Goal: Entertainment & Leisure: Consume media (video, audio)

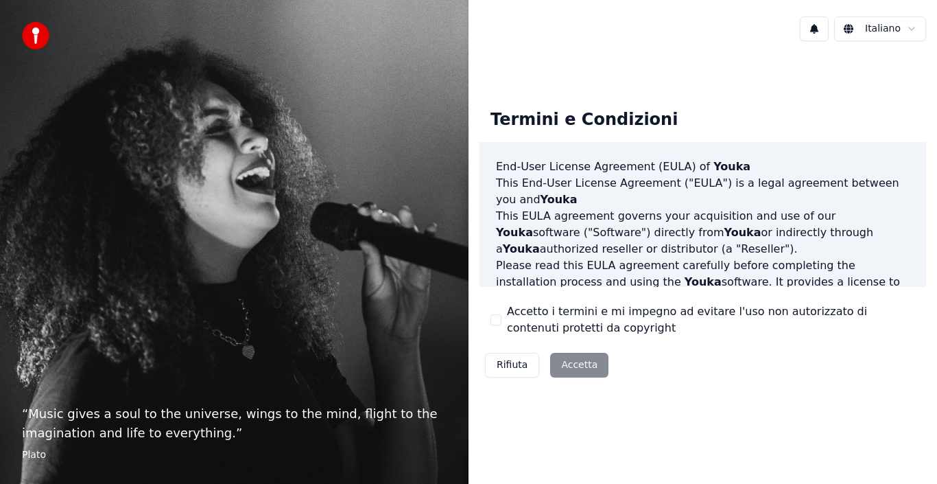
click at [498, 319] on button "Accetto i termini e mi impegno ad evitare l'uso non autorizzato di contenuti pr…" at bounding box center [496, 319] width 11 height 11
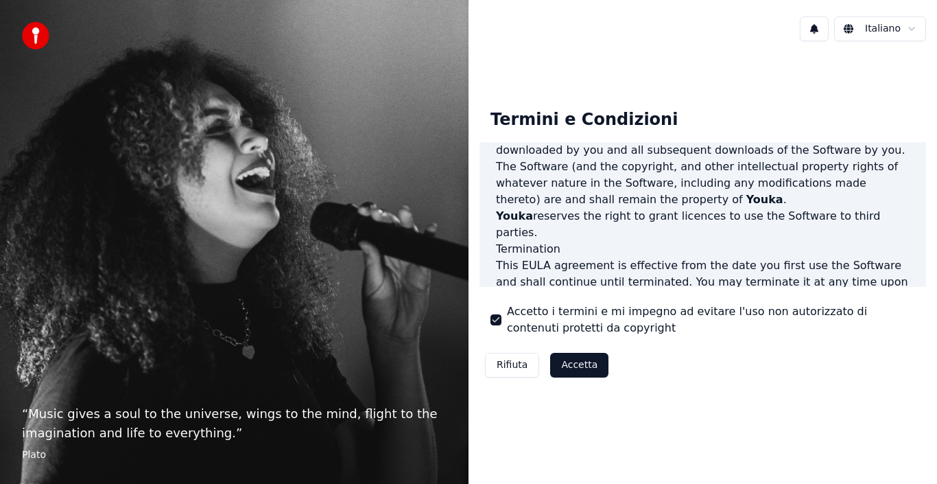
scroll to position [941, 0]
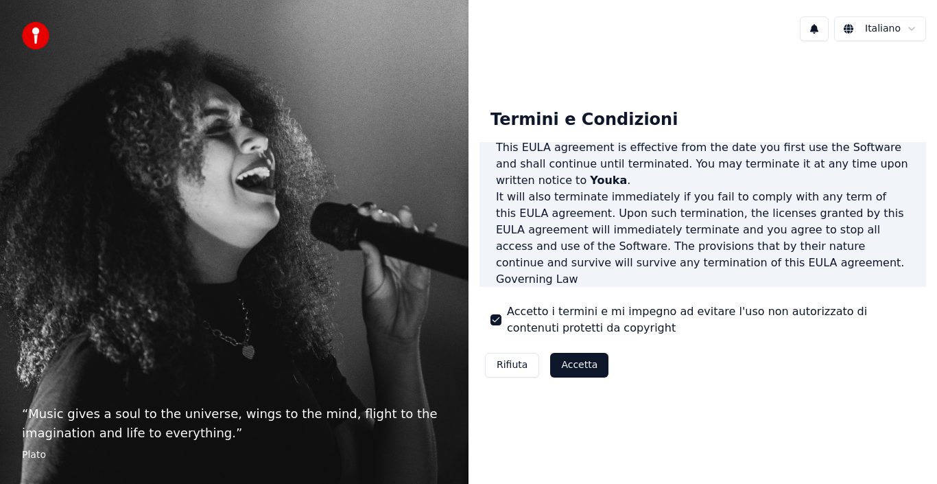
click at [581, 367] on button "Accetta" at bounding box center [579, 365] width 58 height 25
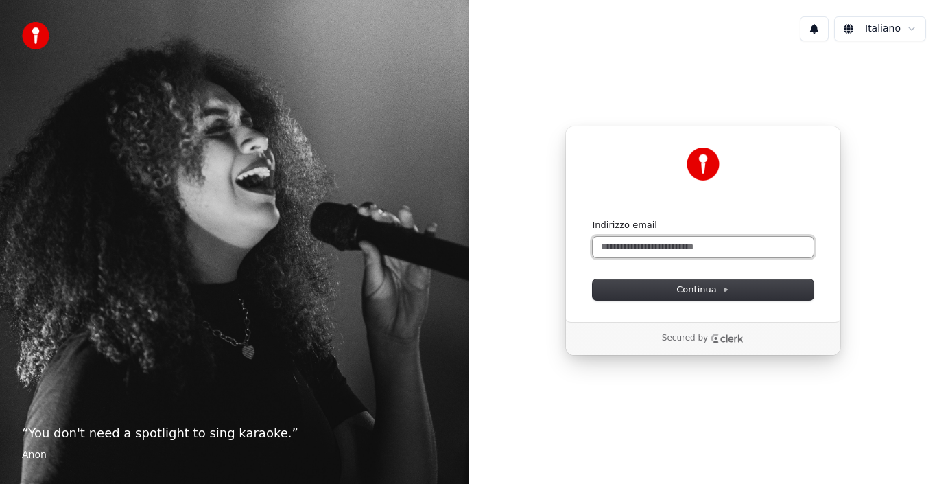
click at [659, 242] on input "Indirizzo email" at bounding box center [703, 247] width 221 height 21
click at [593, 219] on button "submit" at bounding box center [593, 219] width 0 height 0
type input "**********"
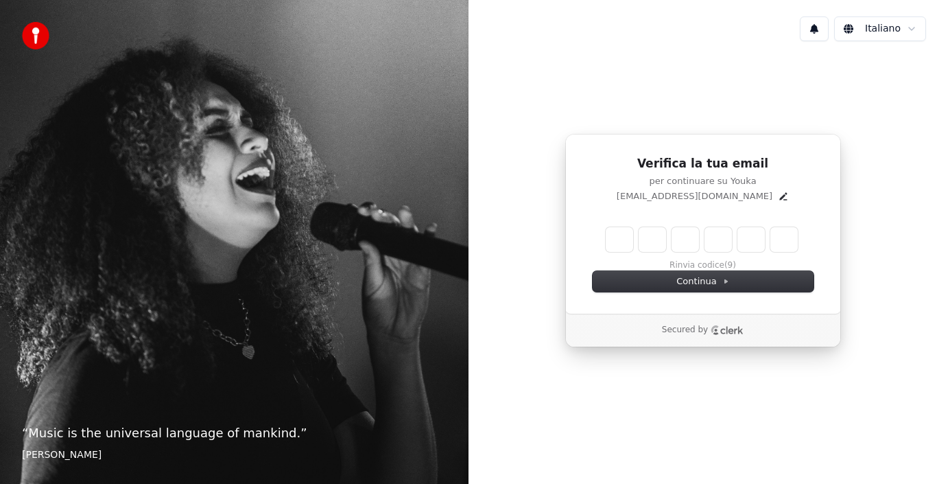
type input "******"
type input "*"
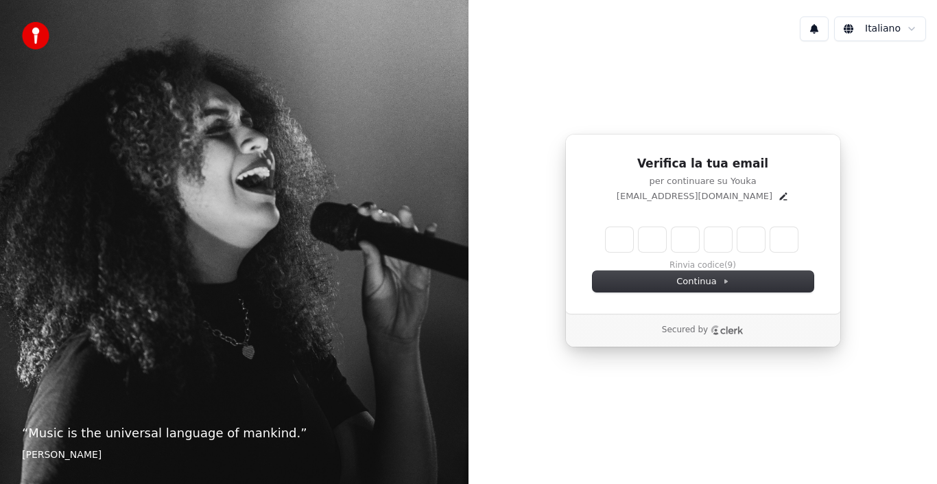
type input "*"
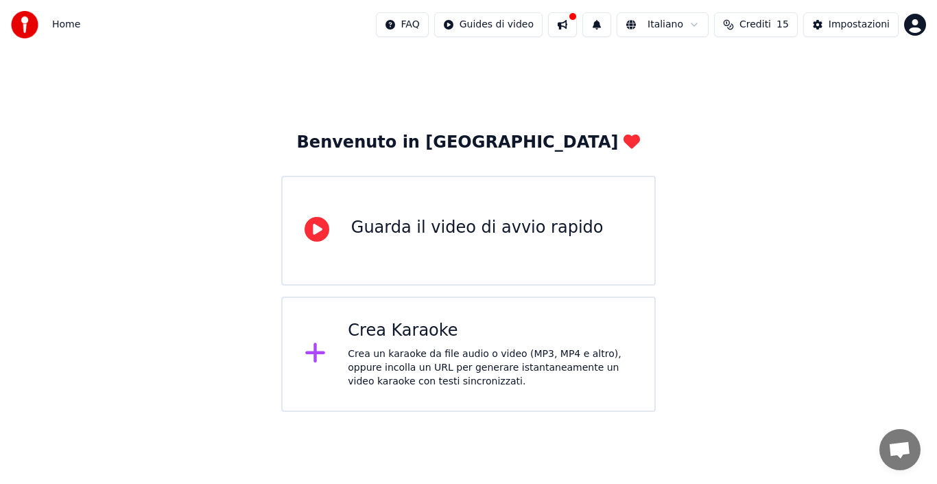
click at [438, 229] on div "Guarda il video di avvio rapido" at bounding box center [477, 228] width 253 height 22
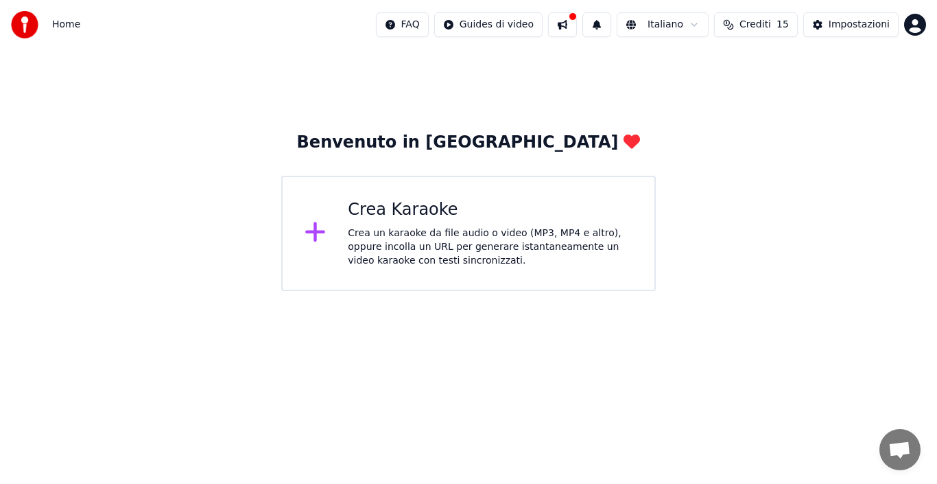
click at [346, 230] on div "Crea Karaoke Crea un karaoke da file audio o video (MP3, MP4 e altro), oppure i…" at bounding box center [468, 233] width 375 height 115
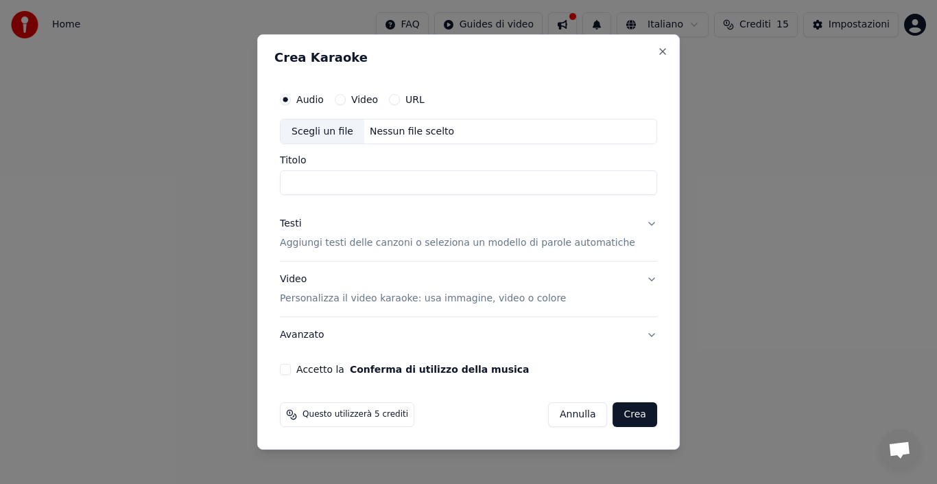
click at [400, 99] on button "URL" at bounding box center [394, 99] width 11 height 11
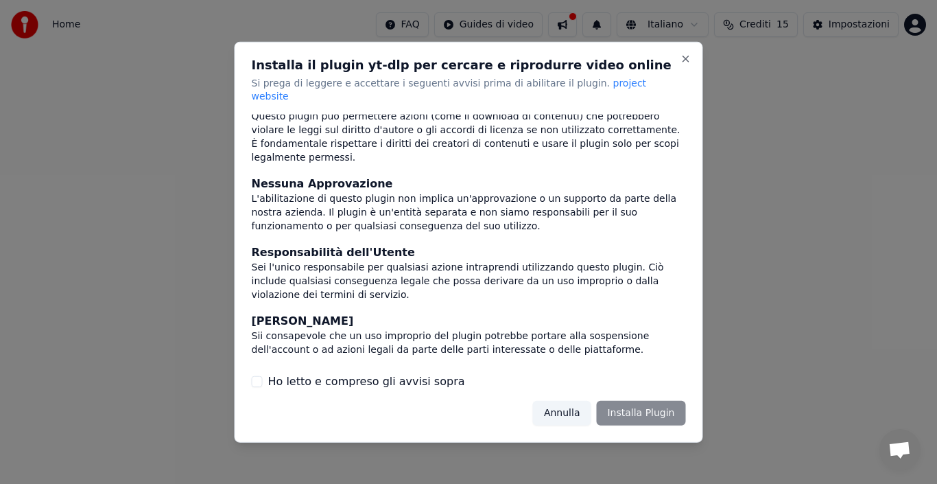
scroll to position [117, 0]
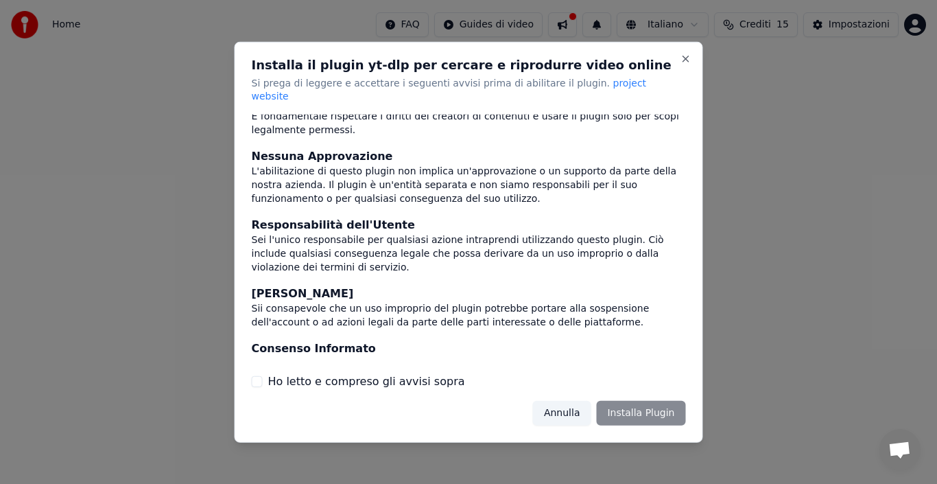
click at [646, 407] on div "Annulla Installa Plugin" at bounding box center [609, 413] width 153 height 25
click at [253, 375] on div "Installa il plugin yt-dlp per cercare e riprodurre video online Si prega di leg…" at bounding box center [469, 241] width 469 height 401
click at [258, 381] on div "Ho letto e compreso gli avvisi sopra" at bounding box center [469, 381] width 434 height 16
click at [259, 377] on button "Ho letto e compreso gli avvisi sopra" at bounding box center [257, 381] width 11 height 11
click at [671, 404] on button "Installa Plugin" at bounding box center [640, 413] width 89 height 25
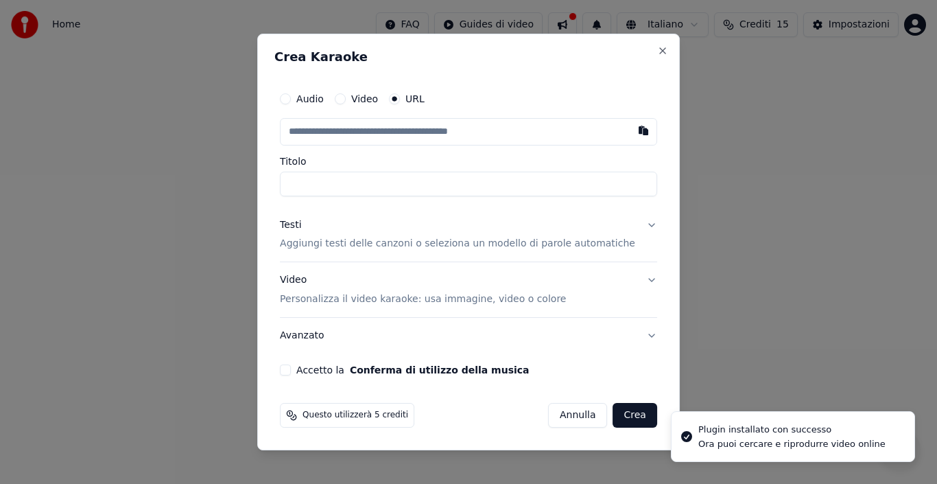
type input "**********"
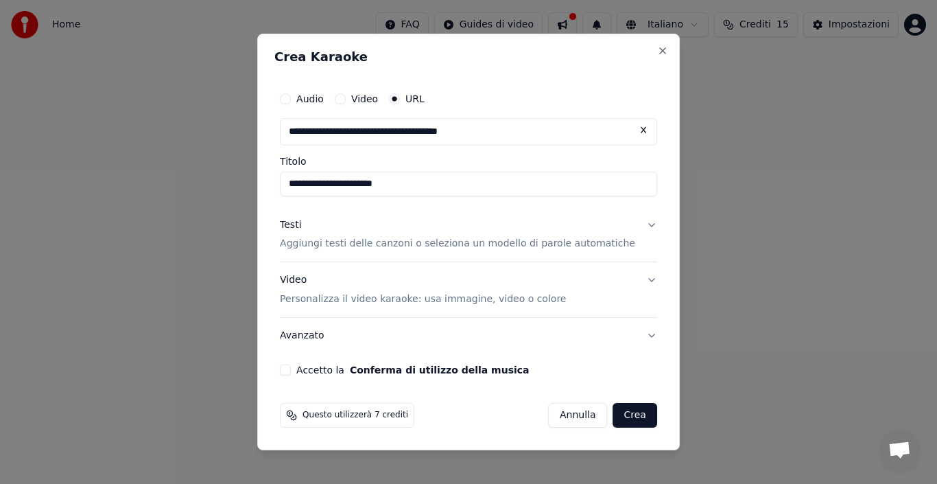
type input "**********"
click at [634, 224] on button "Testi Aggiungi testi delle canzoni o seleziona un modello di parole automatiche" at bounding box center [468, 234] width 377 height 55
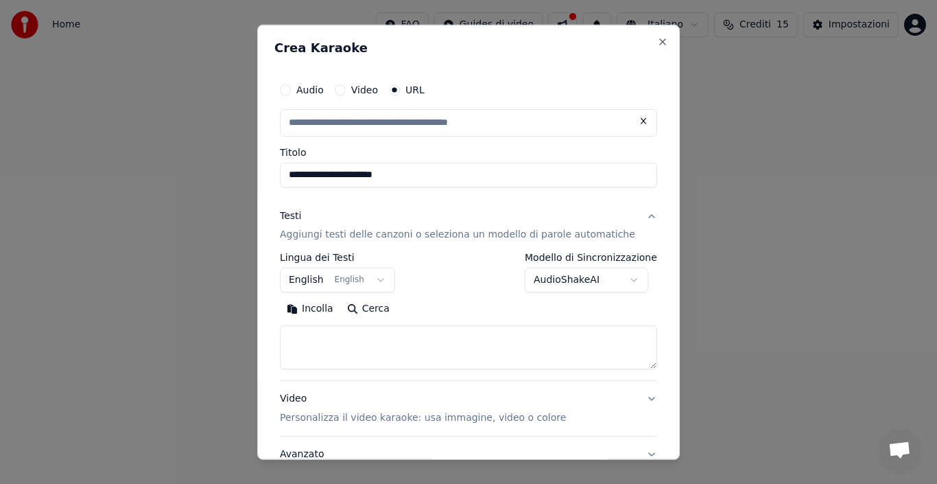
type input "**********"
click at [324, 280] on button "English English" at bounding box center [337, 280] width 115 height 25
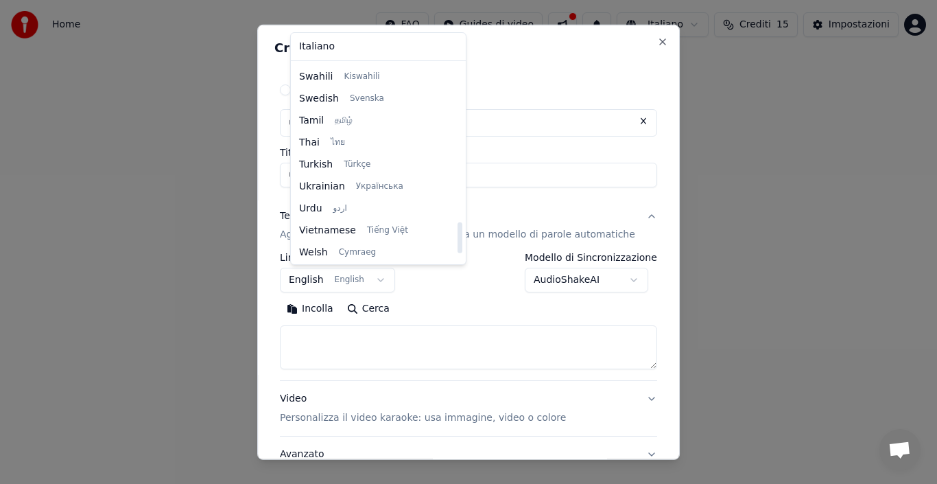
scroll to position [1053, 0]
click at [546, 77] on body "**********" at bounding box center [468, 145] width 937 height 291
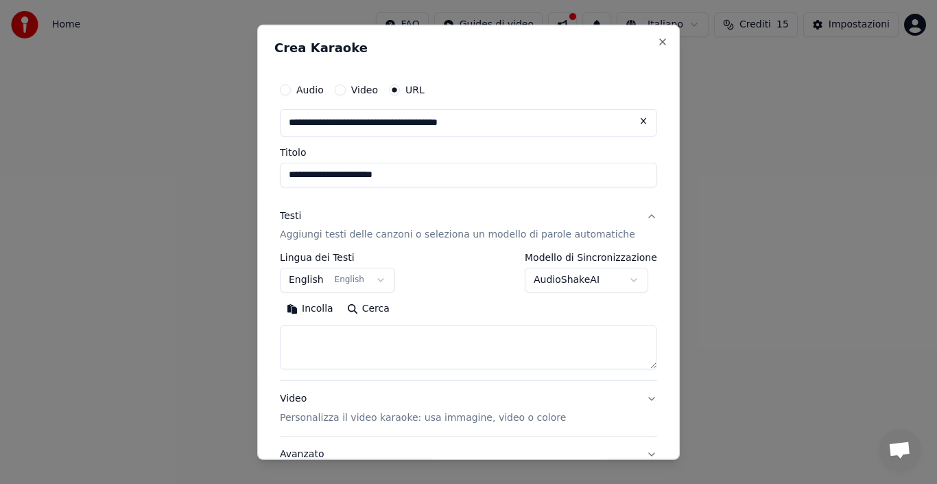
click at [379, 276] on button "English English" at bounding box center [337, 280] width 115 height 25
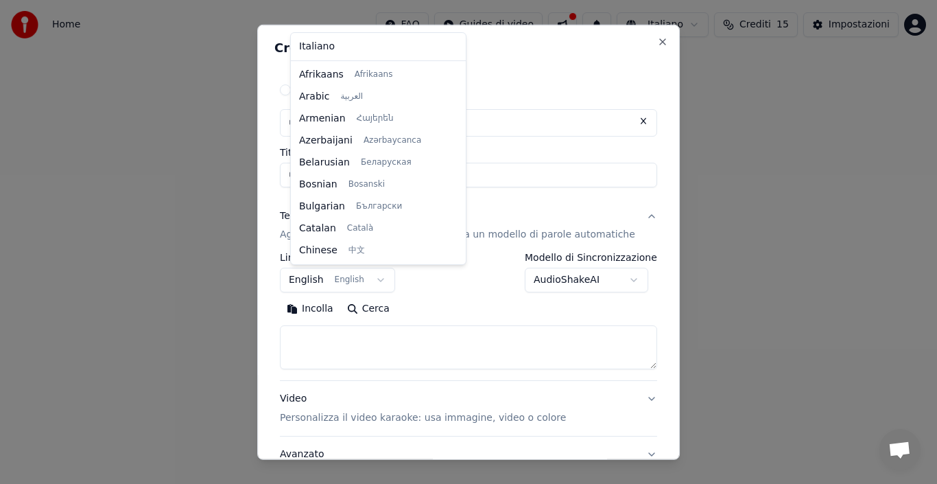
scroll to position [110, 0]
click at [379, 281] on body "**********" at bounding box center [468, 145] width 937 height 291
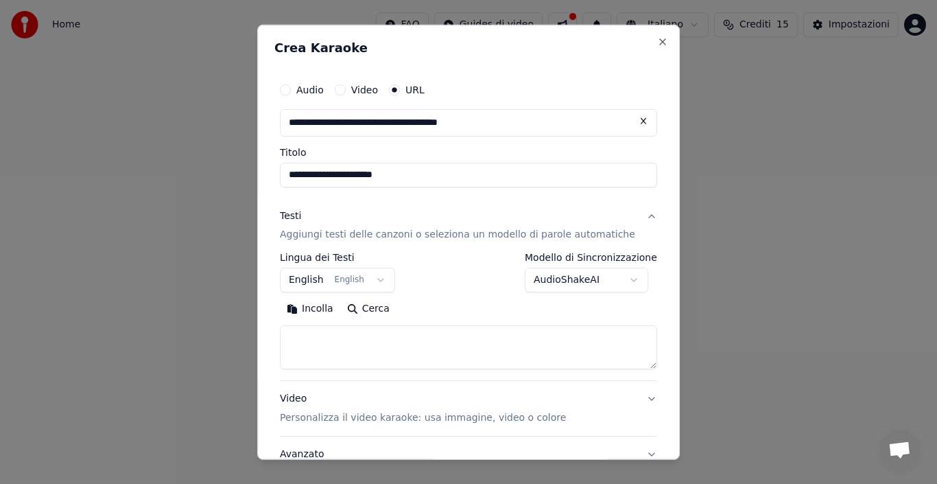
click at [318, 283] on body "**********" at bounding box center [468, 145] width 937 height 291
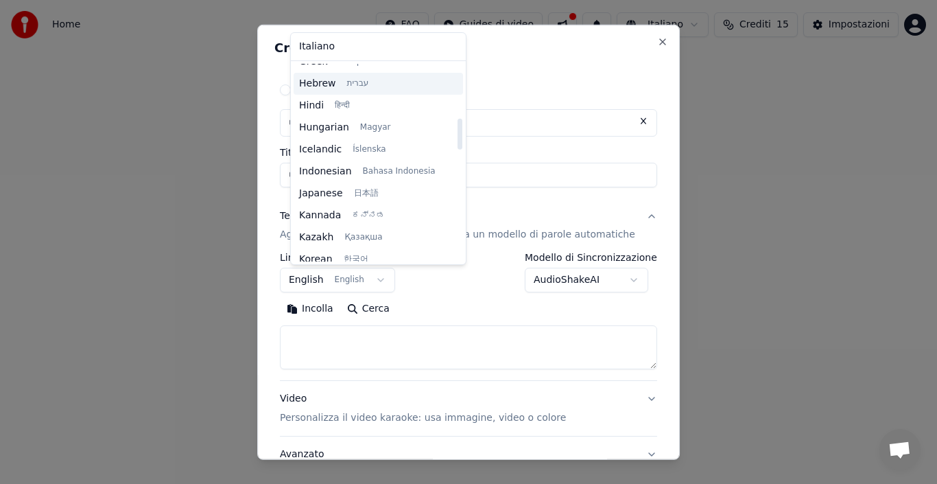
scroll to position [453, 0]
click at [366, 283] on body "**********" at bounding box center [468, 145] width 937 height 291
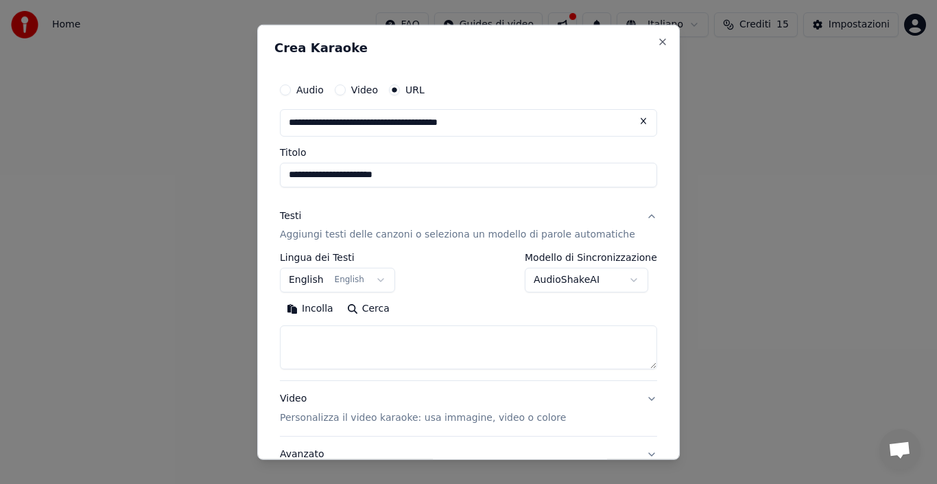
click at [380, 281] on body "**********" at bounding box center [468, 145] width 937 height 291
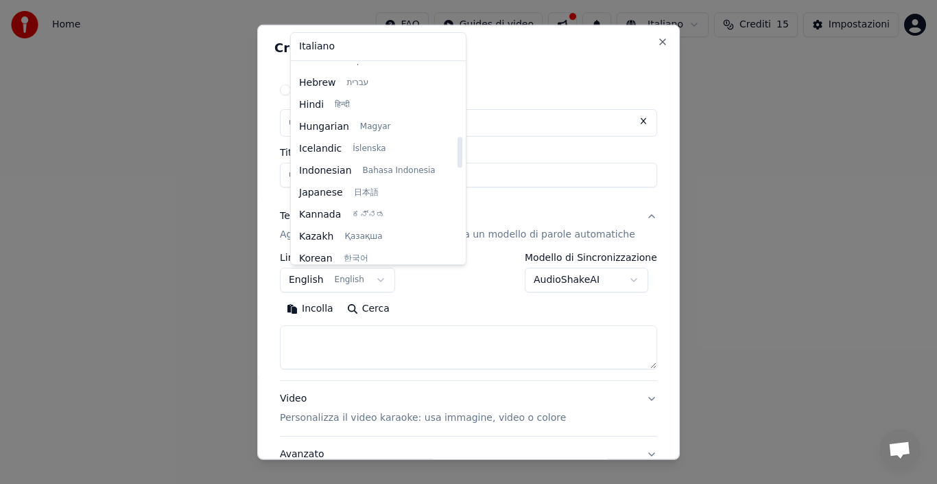
scroll to position [522, 0]
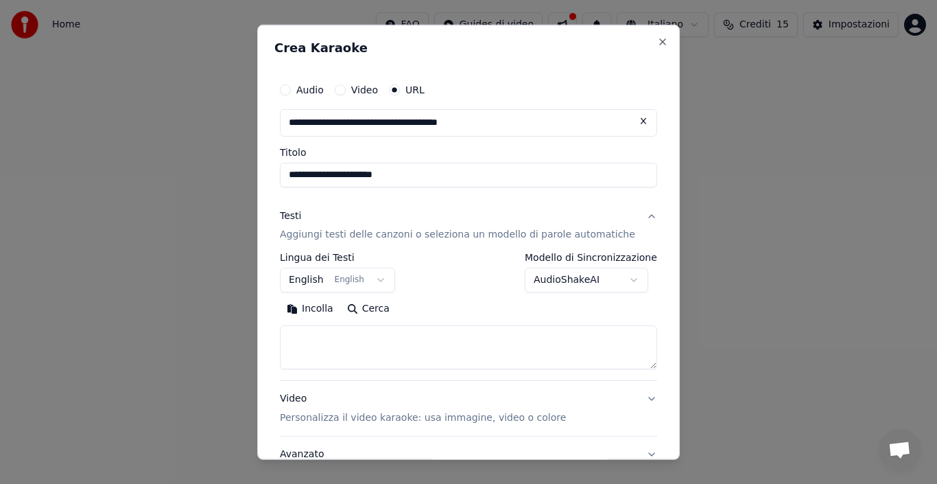
click at [474, 291] on body "**********" at bounding box center [468, 145] width 937 height 291
click at [360, 342] on textarea at bounding box center [468, 347] width 377 height 44
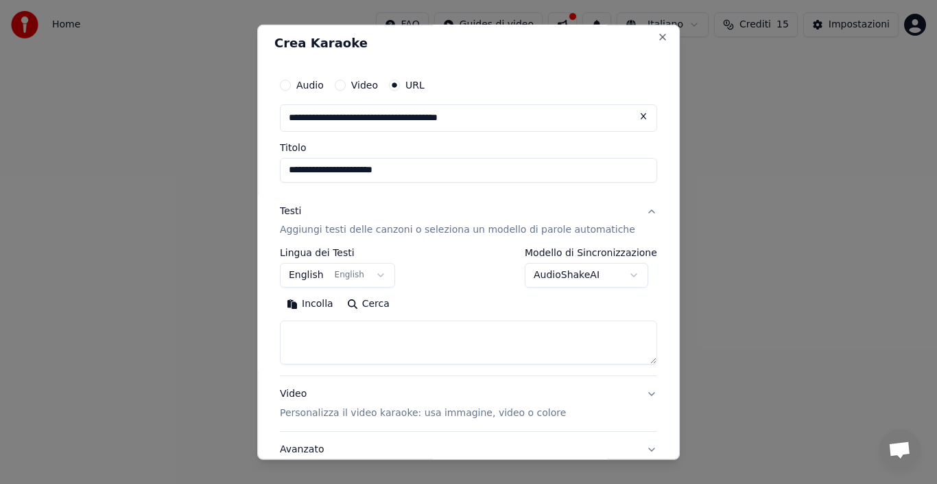
scroll to position [0, 0]
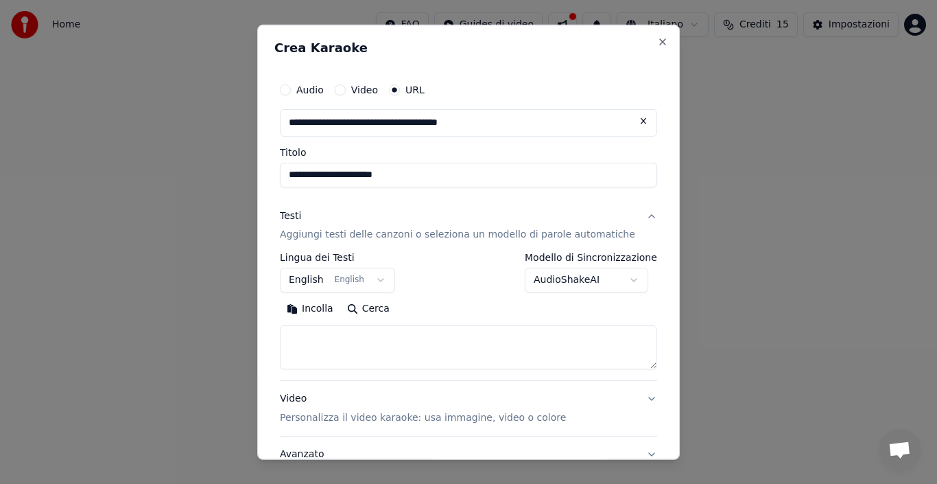
click at [627, 216] on button "Testi Aggiungi testi delle canzoni o seleziona un modello di parole automatiche" at bounding box center [468, 225] width 377 height 55
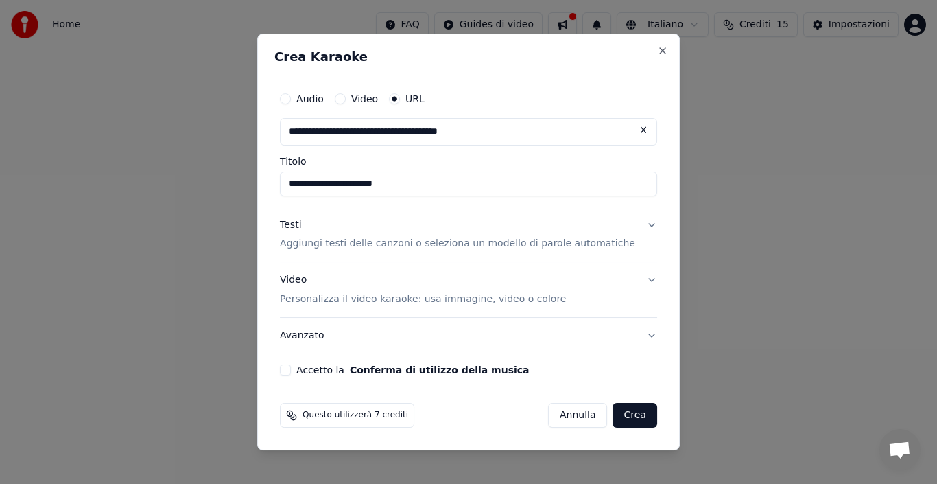
click at [580, 244] on p "Aggiungi testi delle canzoni o seleziona un modello di parole automatiche" at bounding box center [457, 244] width 355 height 14
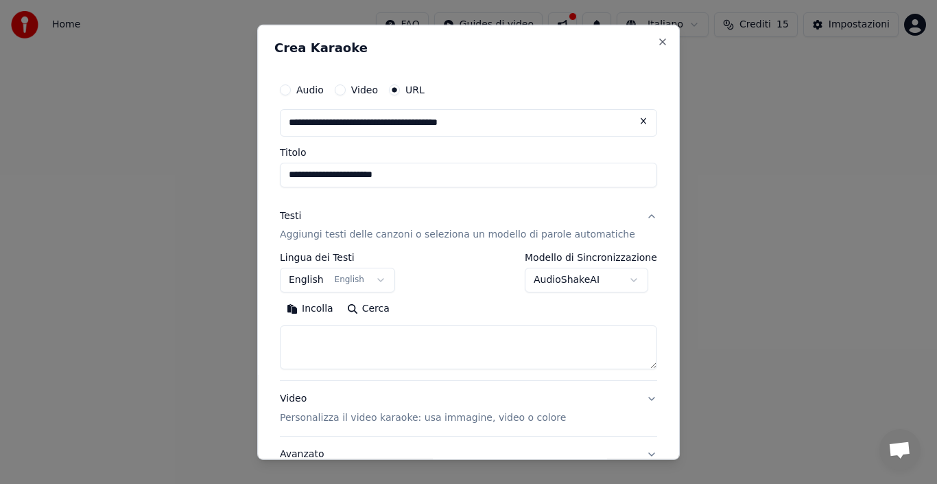
click at [353, 284] on button "English English" at bounding box center [337, 280] width 115 height 25
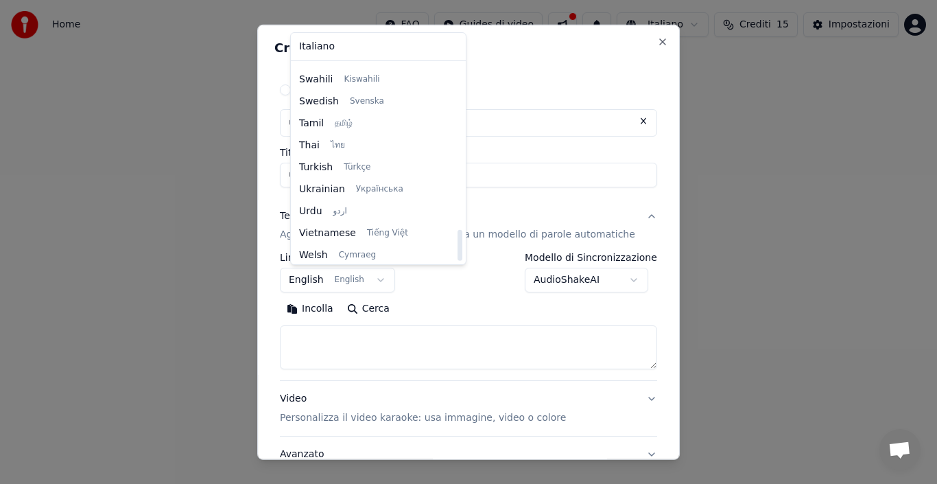
scroll to position [1053, 0]
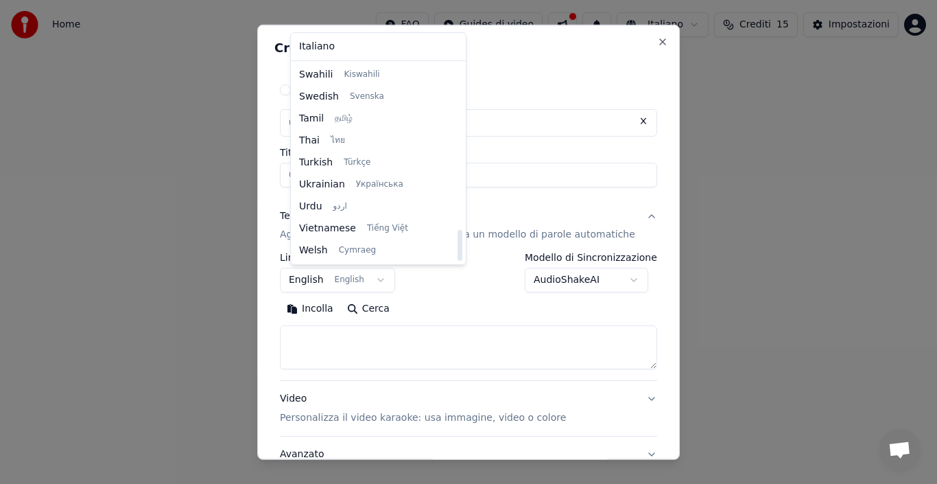
click at [541, 291] on body "**********" at bounding box center [468, 145] width 937 height 291
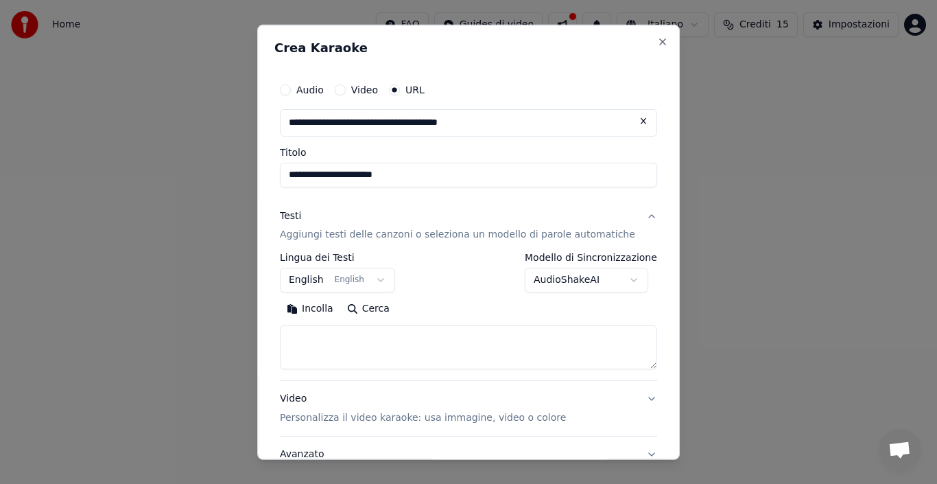
scroll to position [109, 0]
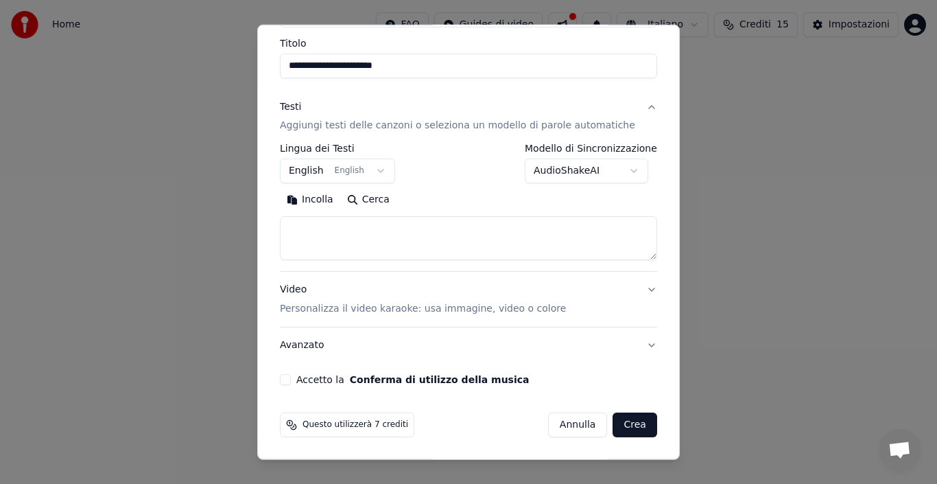
click at [620, 429] on button "Crea" at bounding box center [635, 424] width 44 height 25
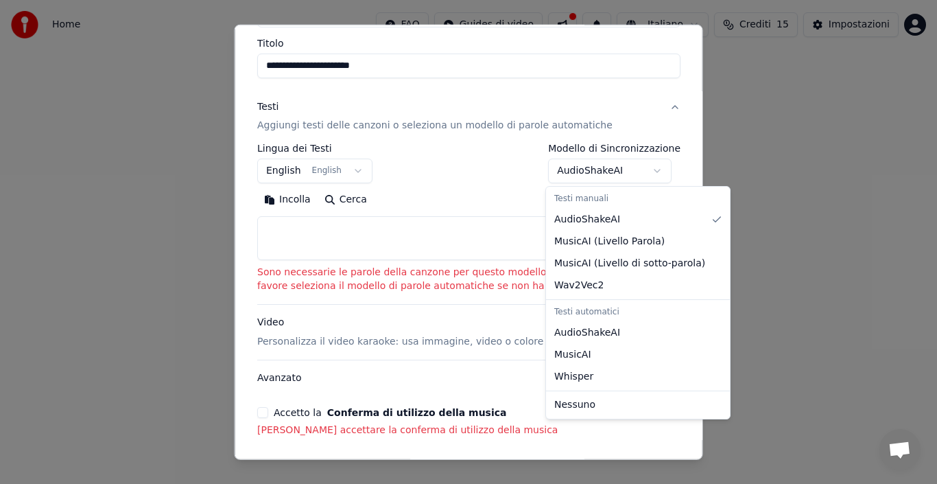
click at [655, 169] on body "**********" at bounding box center [468, 145] width 937 height 291
select select "**********"
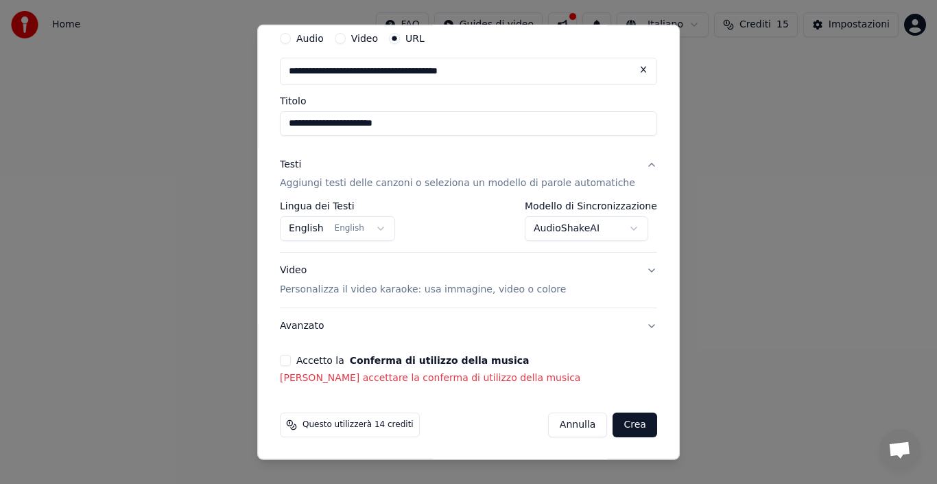
click at [291, 361] on button "Accetto la Conferma di utilizzo della musica" at bounding box center [285, 360] width 11 height 11
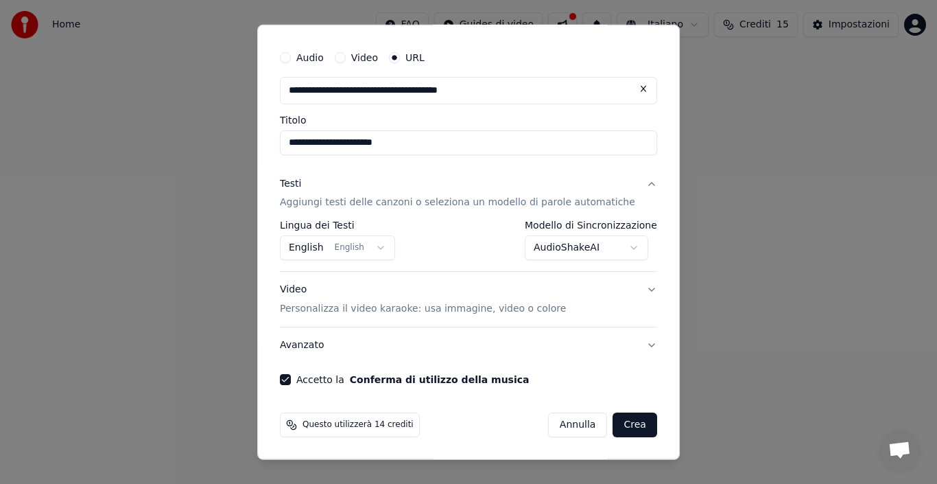
scroll to position [32, 0]
click at [618, 425] on button "Crea" at bounding box center [635, 424] width 44 height 25
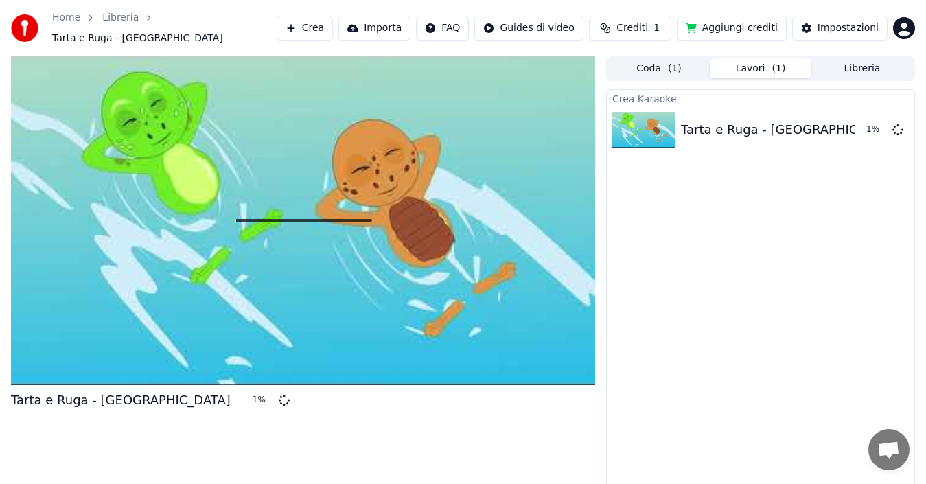
click at [736, 336] on div "Crea Karaoke Tarta e Ruga - [GEOGRAPHIC_DATA] 1 %" at bounding box center [760, 294] width 309 height 411
click at [843, 25] on div "Impostazioni" at bounding box center [847, 28] width 61 height 14
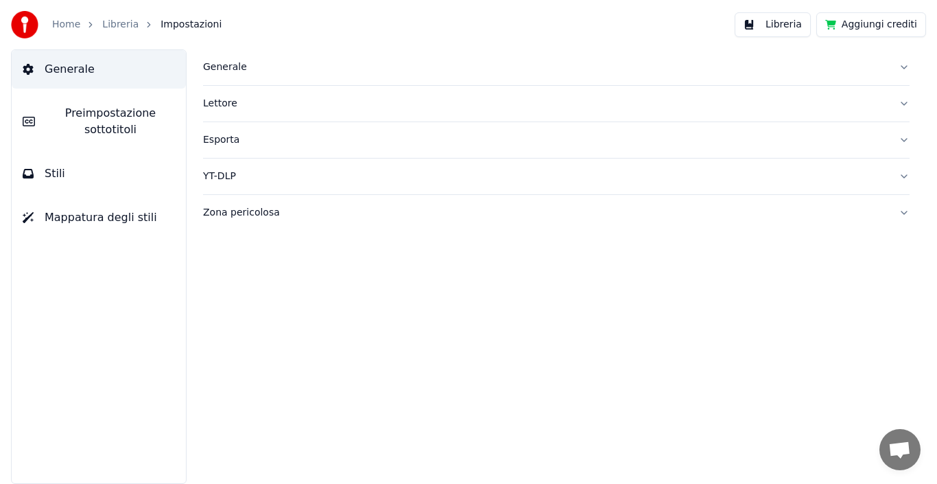
click at [905, 212] on button "Zona pericolosa" at bounding box center [556, 213] width 707 height 36
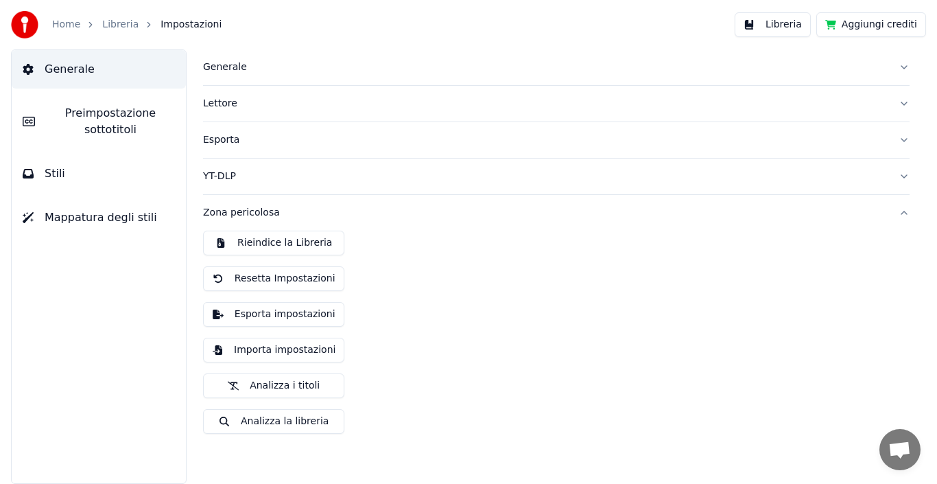
click at [902, 63] on button "Generale" at bounding box center [556, 67] width 707 height 36
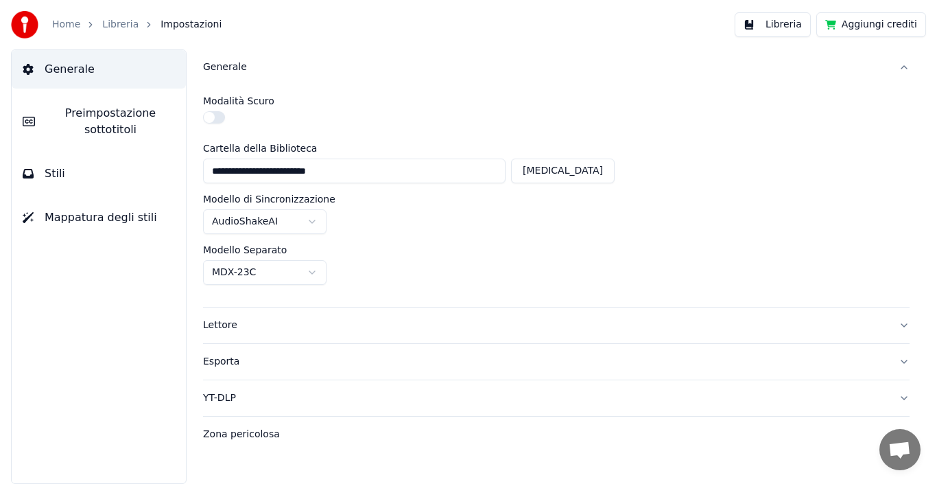
click at [211, 116] on button "button" at bounding box center [214, 117] width 22 height 12
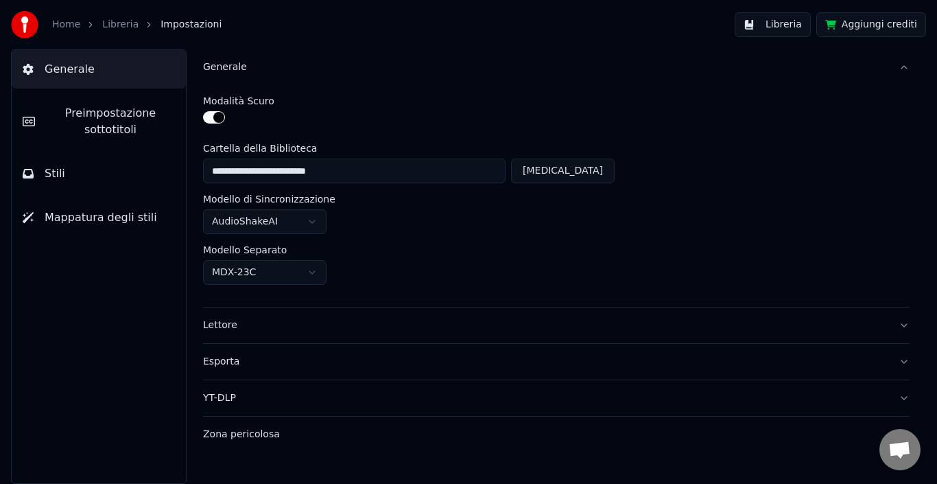
click at [217, 117] on button "button" at bounding box center [214, 117] width 22 height 12
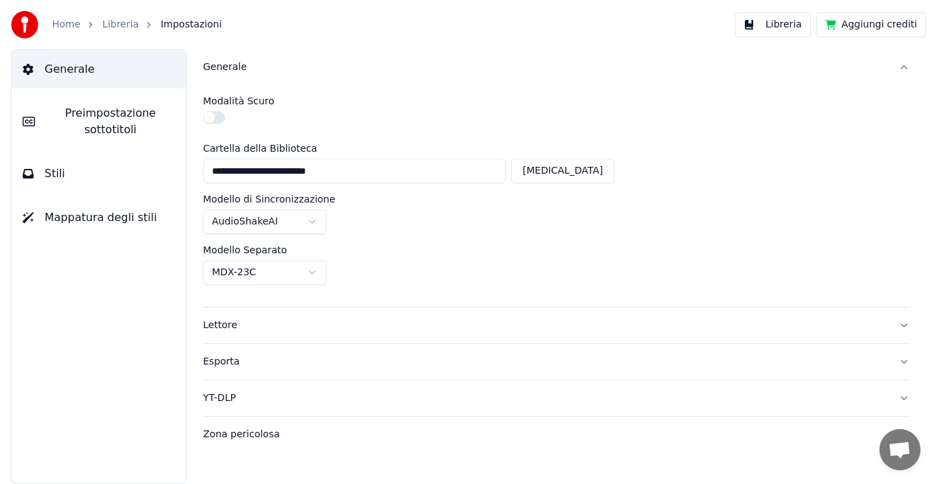
click at [110, 121] on span "Preimpostazione sottotitoli" at bounding box center [110, 121] width 129 height 33
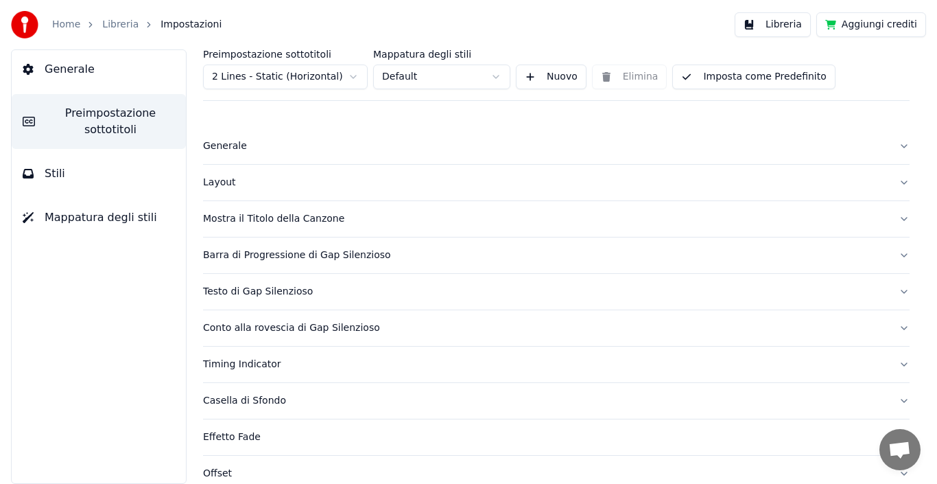
click at [887, 145] on button "Generale" at bounding box center [556, 146] width 707 height 36
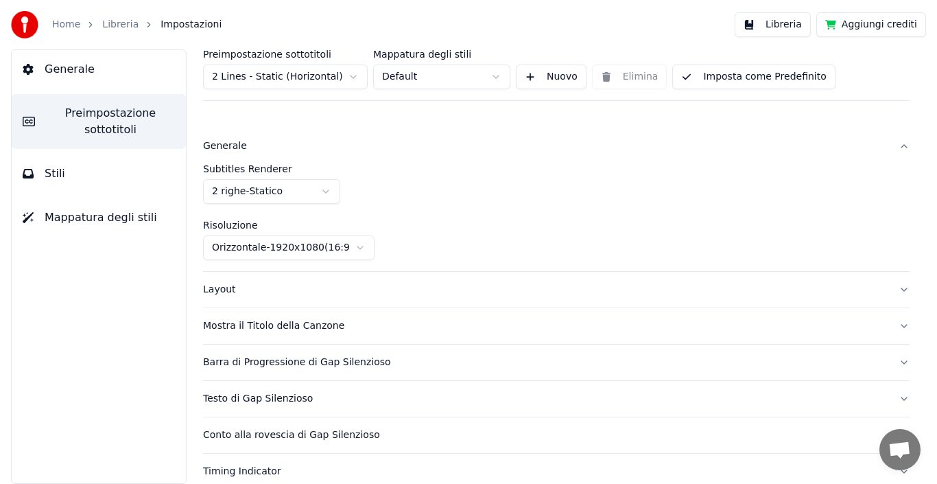
click at [891, 324] on button "Mostra il Titolo della Canzone" at bounding box center [556, 326] width 707 height 36
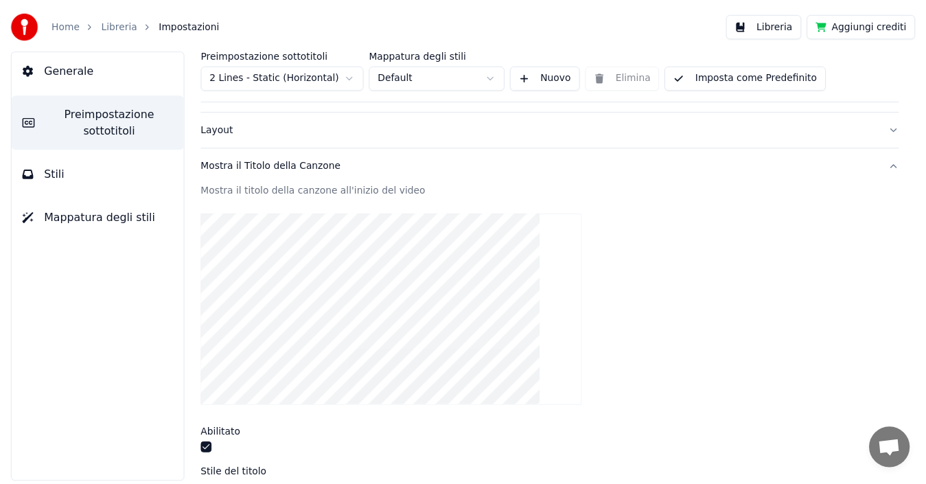
scroll to position [69, 0]
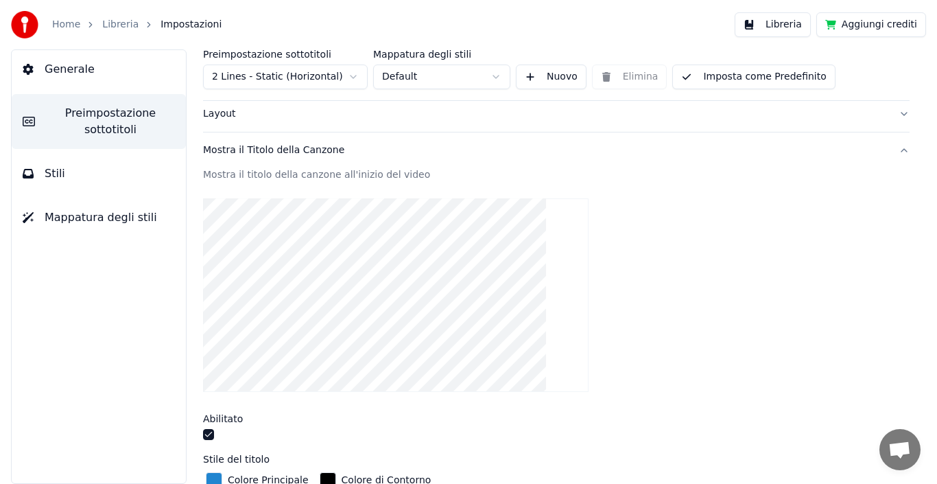
click at [893, 149] on button "Mostra il Titolo della Canzone" at bounding box center [556, 150] width 707 height 36
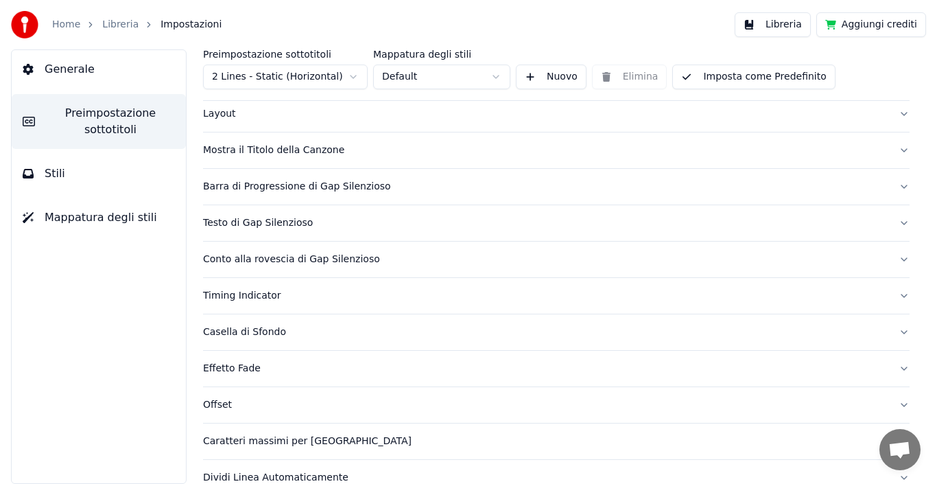
click at [59, 27] on link "Home" at bounding box center [66, 25] width 28 height 14
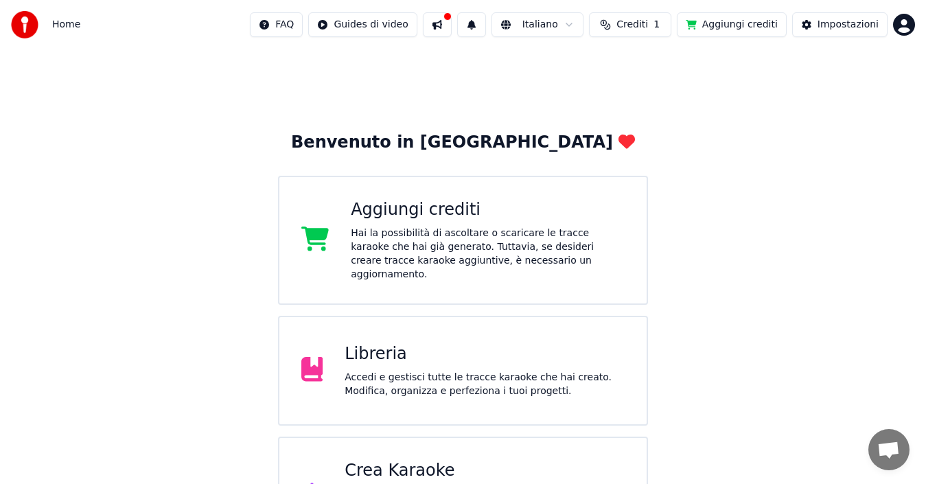
click at [449, 21] on button at bounding box center [437, 24] width 29 height 25
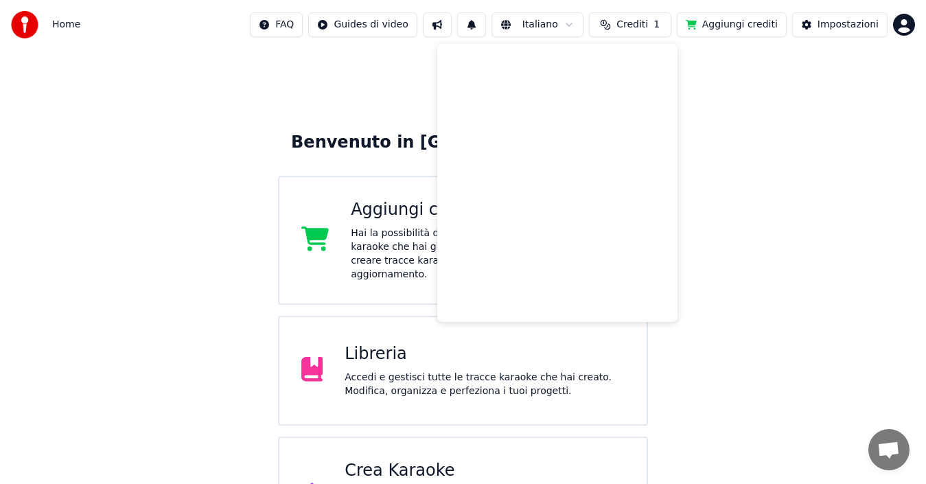
scroll to position [54, 0]
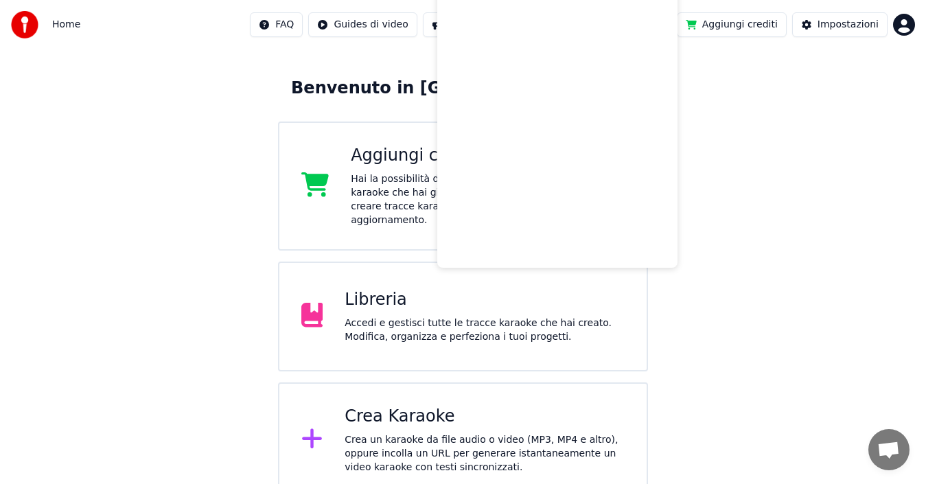
click at [874, 269] on div "Benvenuto in [PERSON_NAME] crediti Hai la possibilità di ascoltare o scaricare …" at bounding box center [463, 246] width 926 height 502
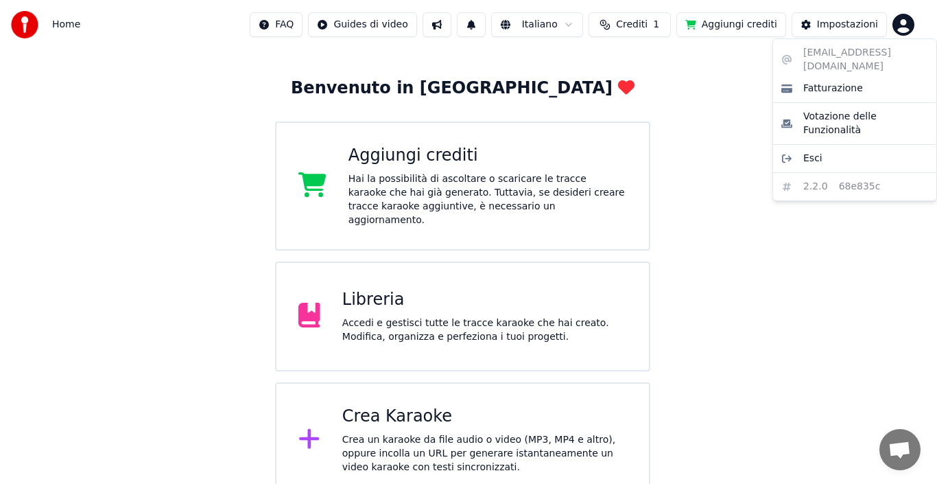
click at [894, 22] on html "Home FAQ Guides di video Italiano Crediti 1 Aggiungi crediti Impostazioni Benve…" at bounding box center [468, 222] width 937 height 552
click at [826, 82] on span "Fatturazione" at bounding box center [834, 89] width 60 height 14
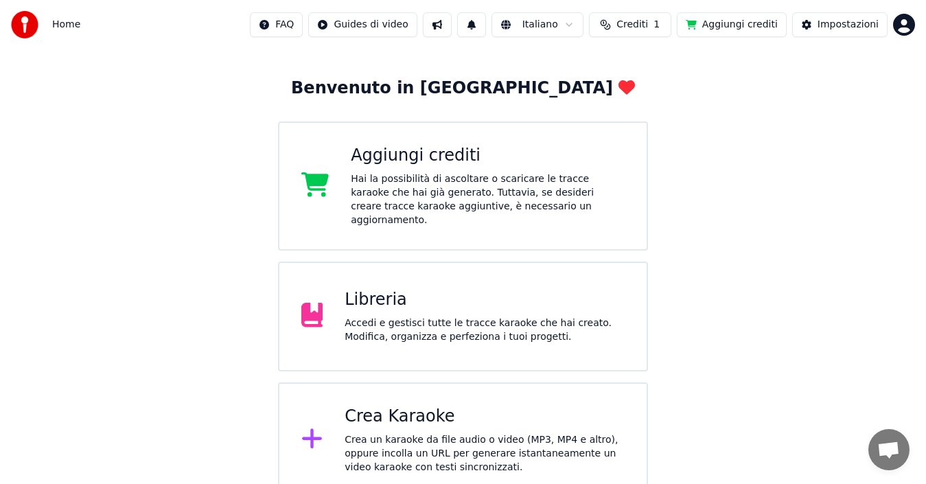
click at [373, 316] on div "Accedi e gestisci tutte le tracce karaoke che hai creato. Modifica, organizza e…" at bounding box center [484, 329] width 280 height 27
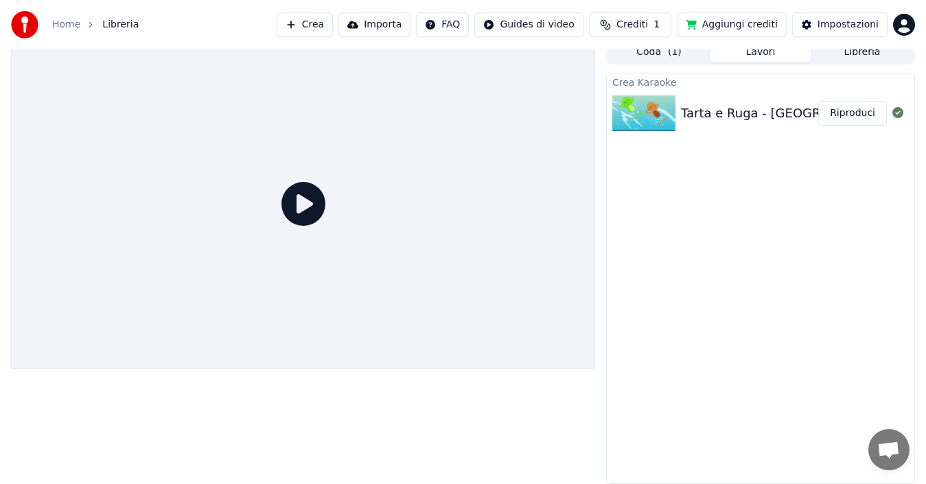
click at [849, 119] on button "Riproduci" at bounding box center [852, 113] width 69 height 25
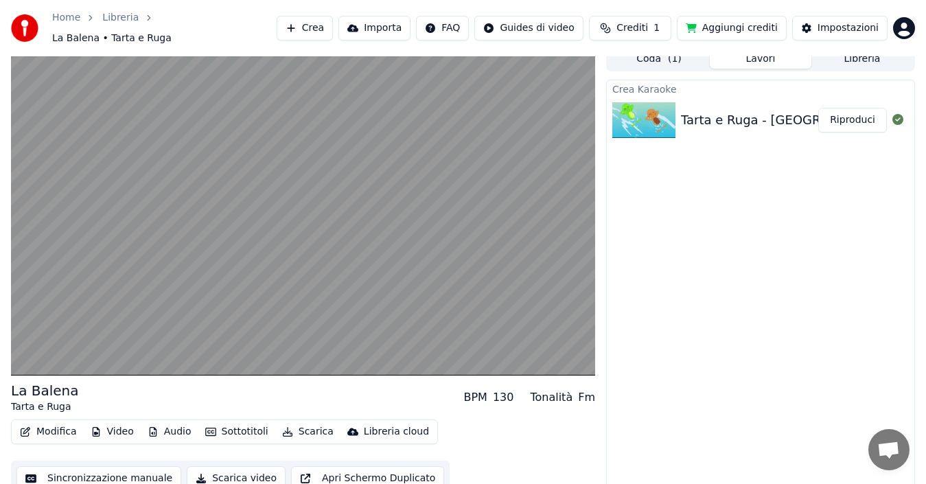
click at [808, 235] on div "Crea Karaoke Tarta e Ruga - La Balena Riproduci" at bounding box center [760, 285] width 309 height 411
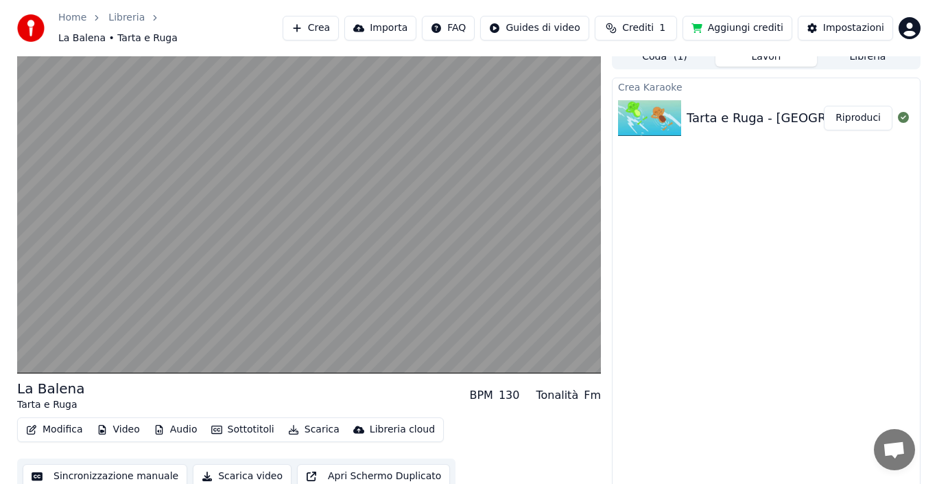
scroll to position [15, 0]
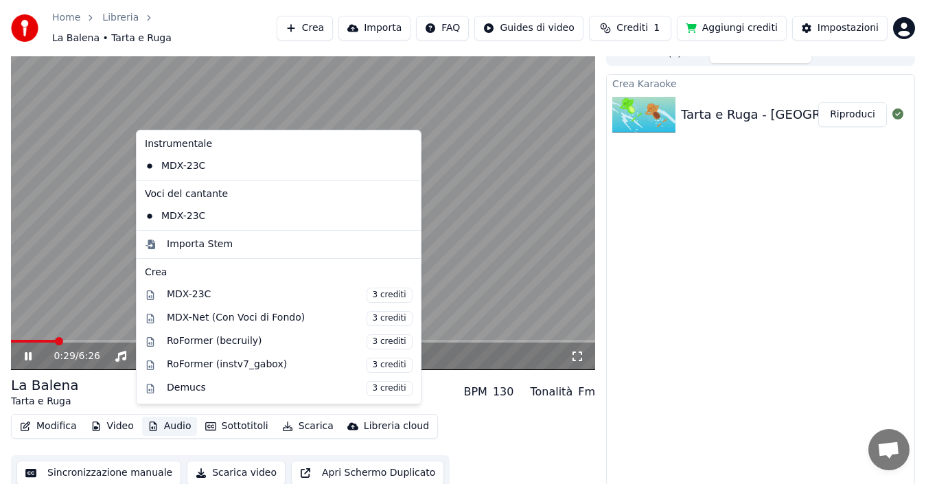
click at [165, 419] on button "Audio" at bounding box center [169, 426] width 55 height 19
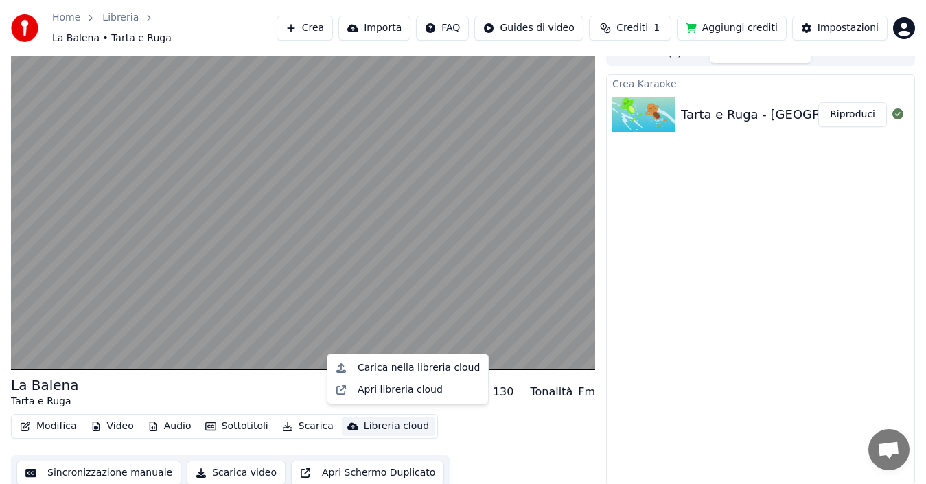
click at [592, 414] on div "Modifica Video Audio Sottotitoli Scarica Libreria cloud Sincronizzazione manual…" at bounding box center [303, 452] width 584 height 77
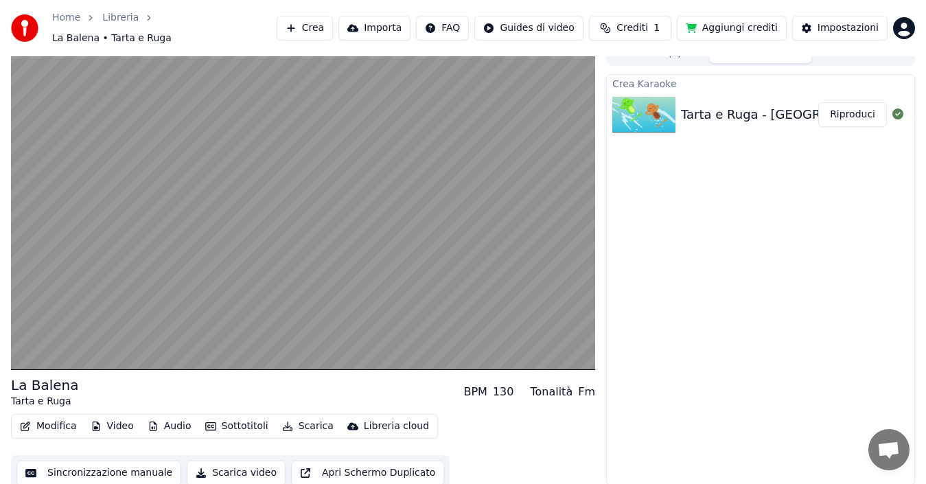
click at [368, 466] on button "Apri Schermo Duplicato" at bounding box center [367, 472] width 153 height 25
click at [374, 27] on button "Importa" at bounding box center [374, 28] width 72 height 25
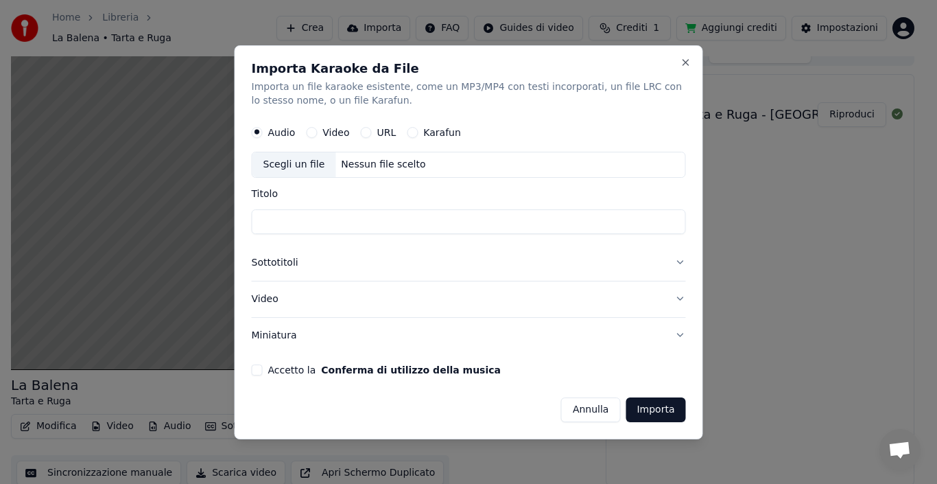
click at [678, 264] on button "Sottotitoli" at bounding box center [469, 263] width 434 height 36
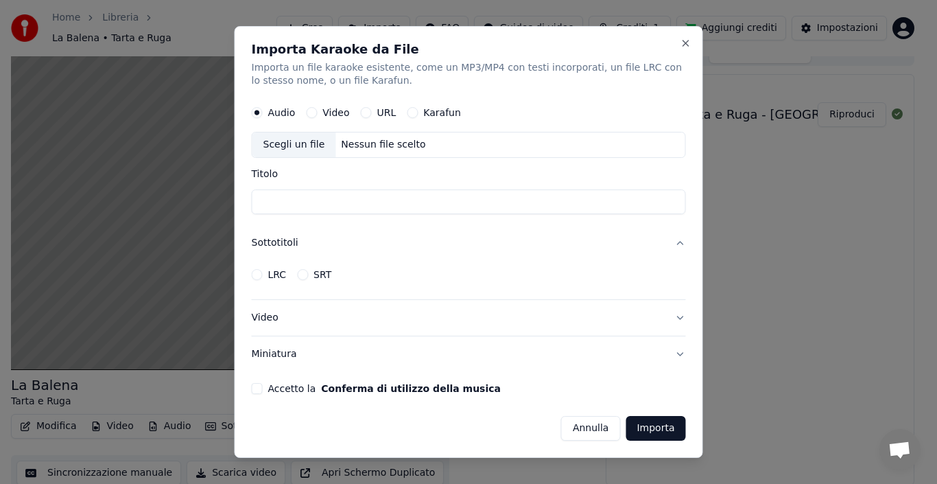
click at [676, 318] on button "Video" at bounding box center [469, 318] width 434 height 36
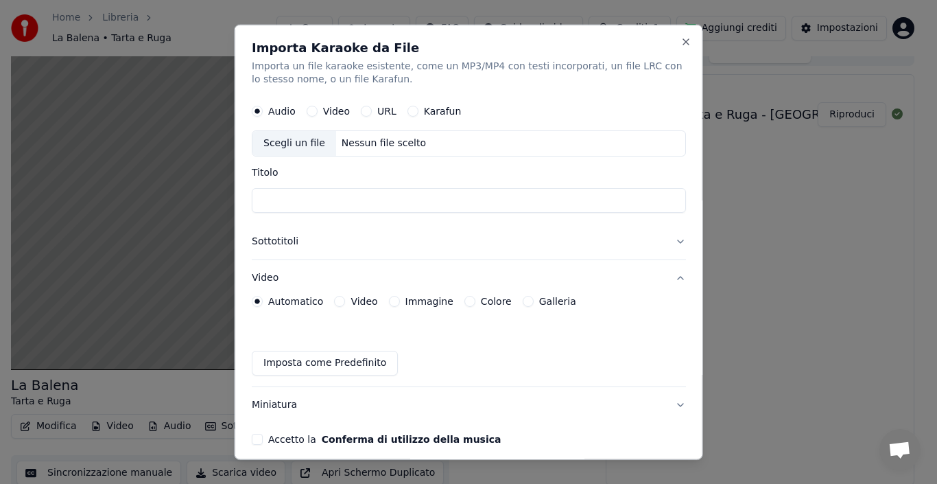
click at [668, 403] on button "Miniatura" at bounding box center [469, 405] width 434 height 36
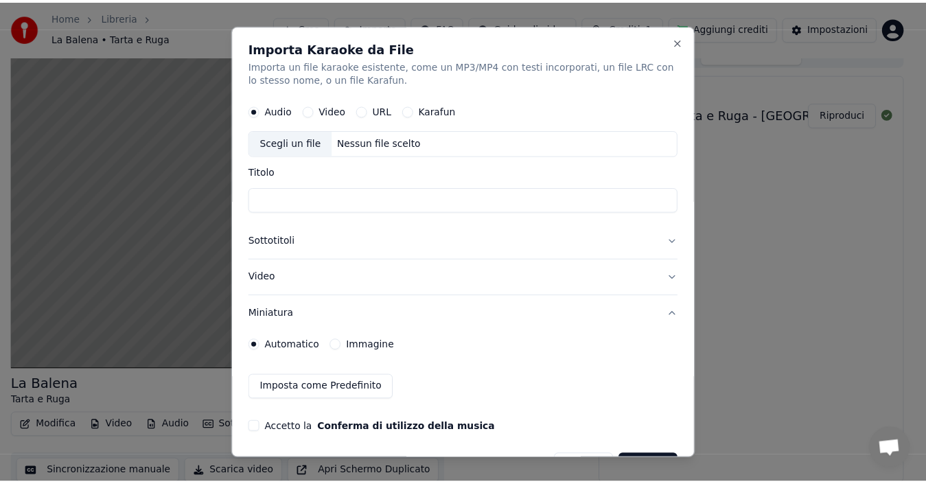
scroll to position [38, 0]
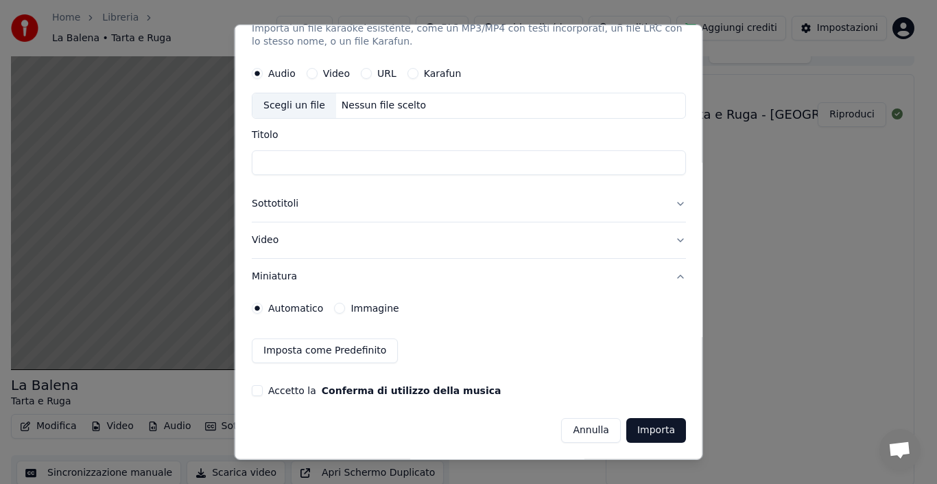
drag, startPoint x: 587, startPoint y: 433, endPoint x: 588, endPoint y: 426, distance: 6.9
click at [588, 428] on button "Annulla" at bounding box center [591, 430] width 60 height 25
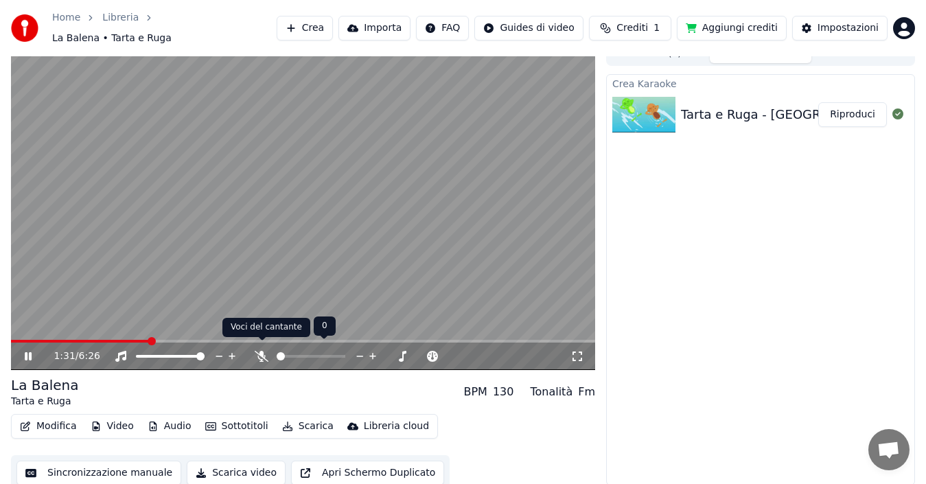
click at [259, 351] on icon at bounding box center [262, 356] width 14 height 11
click at [356, 355] on span at bounding box center [341, 356] width 69 height 3
click at [333, 355] on span at bounding box center [321, 356] width 29 height 3
click at [341, 355] on span at bounding box center [341, 356] width 69 height 3
click at [214, 349] on icon at bounding box center [219, 356] width 13 height 14
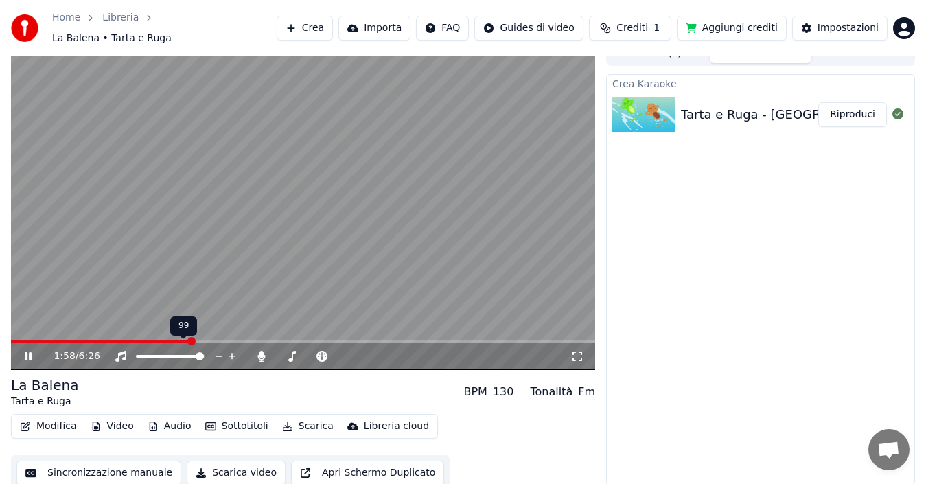
click at [218, 355] on icon at bounding box center [219, 355] width 7 height 1
click at [218, 349] on icon at bounding box center [219, 356] width 13 height 14
drag, startPoint x: 218, startPoint y: 347, endPoint x: 140, endPoint y: 364, distance: 80.1
click at [218, 349] on icon at bounding box center [219, 356] width 13 height 14
click at [173, 349] on div at bounding box center [183, 356] width 110 height 14
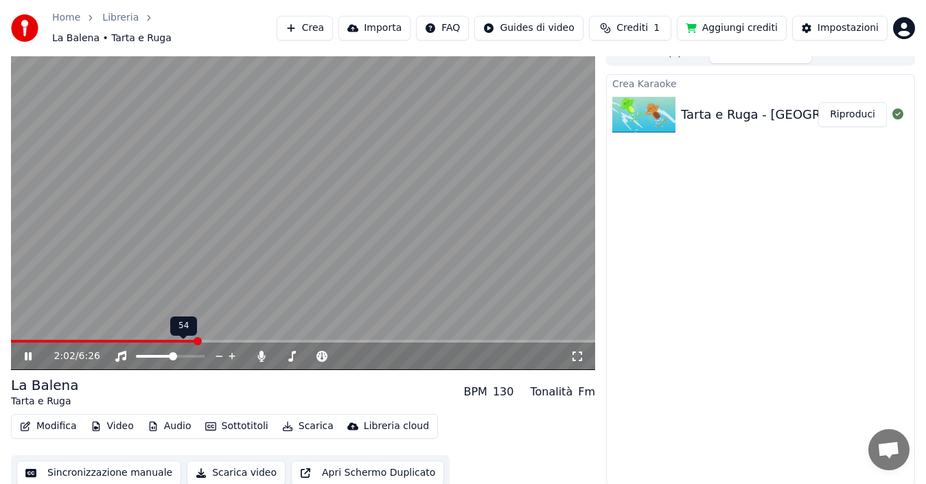
click at [173, 355] on span at bounding box center [154, 356] width 37 height 3
click at [139, 355] on span at bounding box center [137, 356] width 3 height 3
click at [200, 349] on div at bounding box center [183, 356] width 110 height 14
click at [185, 355] on span at bounding box center [170, 356] width 69 height 3
click at [175, 355] on span at bounding box center [155, 356] width 39 height 3
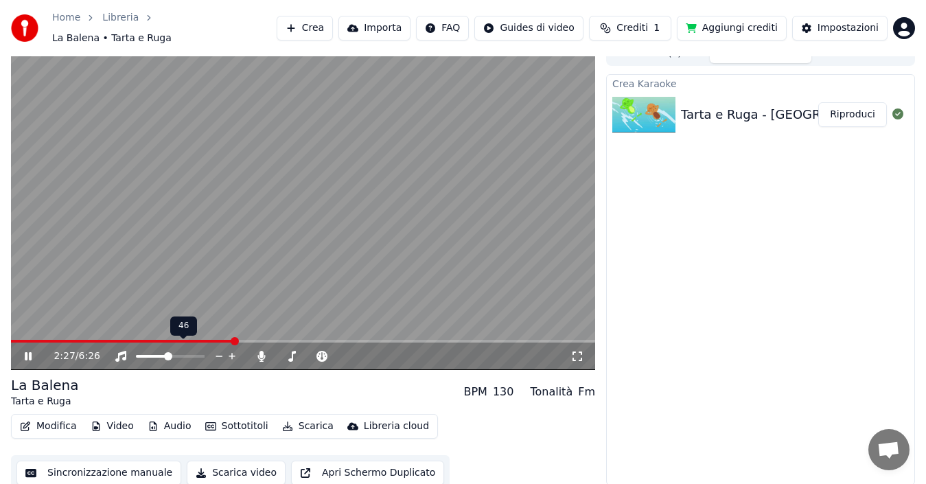
click at [167, 355] on span at bounding box center [152, 356] width 32 height 3
click at [185, 349] on div at bounding box center [183, 356] width 110 height 14
click at [185, 355] on span at bounding box center [170, 356] width 69 height 3
click at [172, 355] on span at bounding box center [154, 356] width 36 height 3
click at [164, 355] on span at bounding box center [150, 356] width 28 height 3
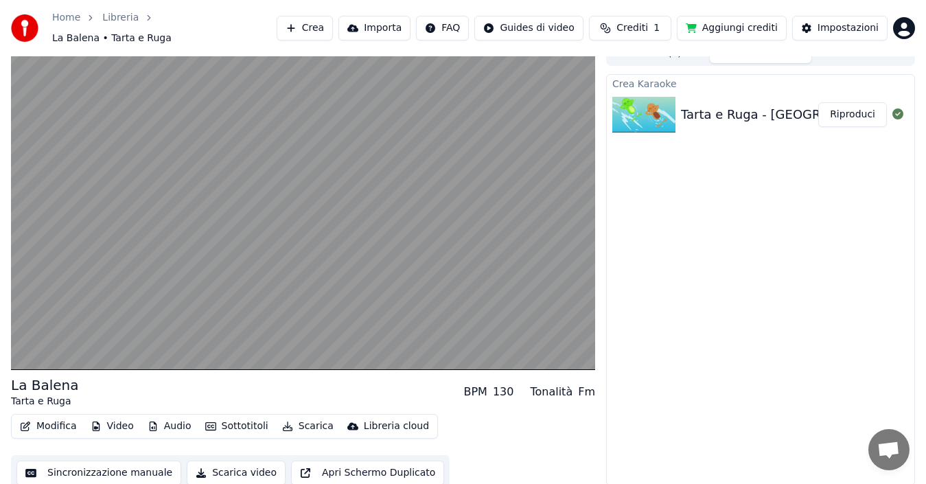
scroll to position [0, 0]
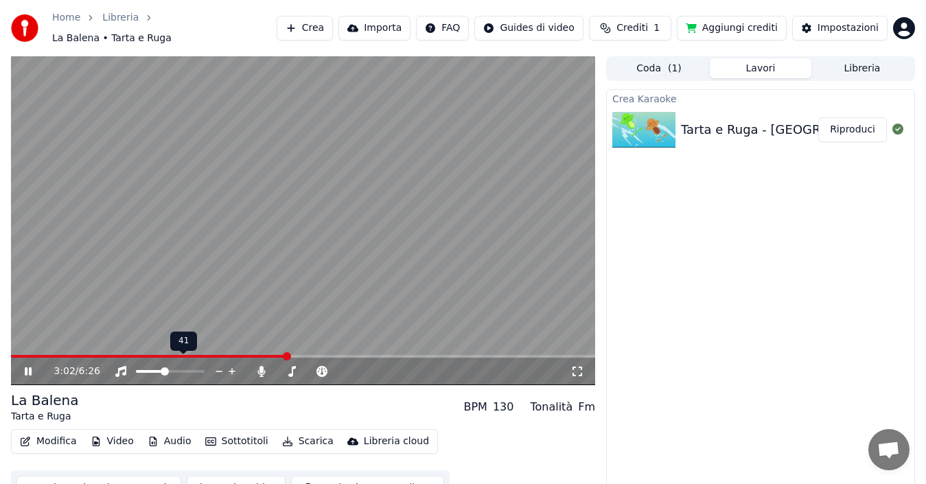
click at [177, 364] on div at bounding box center [183, 371] width 110 height 14
click at [182, 370] on span at bounding box center [170, 371] width 69 height 3
click at [198, 370] on span at bounding box center [170, 371] width 69 height 3
click at [202, 370] on span at bounding box center [170, 371] width 69 height 3
click at [204, 367] on span at bounding box center [200, 371] width 8 height 8
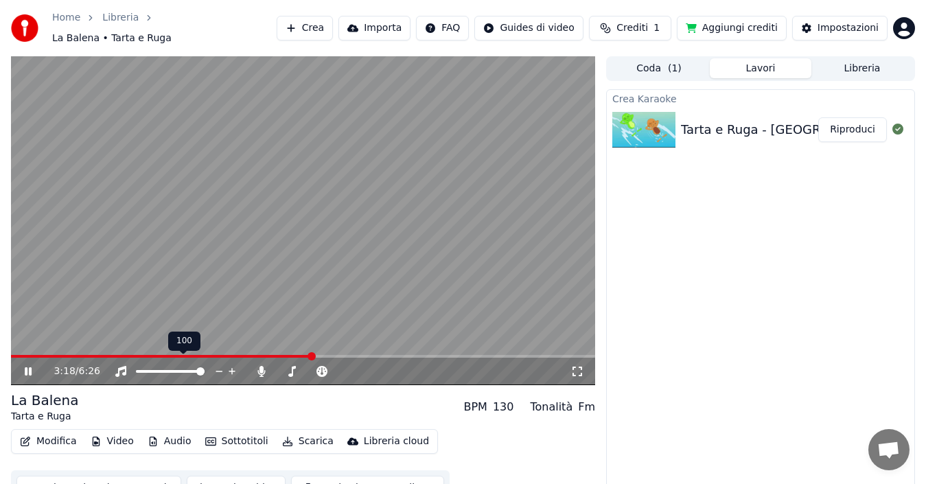
click at [141, 364] on div at bounding box center [183, 371] width 110 height 14
click at [141, 370] on span at bounding box center [170, 371] width 69 height 3
click at [136, 370] on span at bounding box center [138, 371] width 5 height 3
click at [201, 370] on span at bounding box center [170, 371] width 69 height 3
click at [260, 366] on icon at bounding box center [262, 371] width 8 height 11
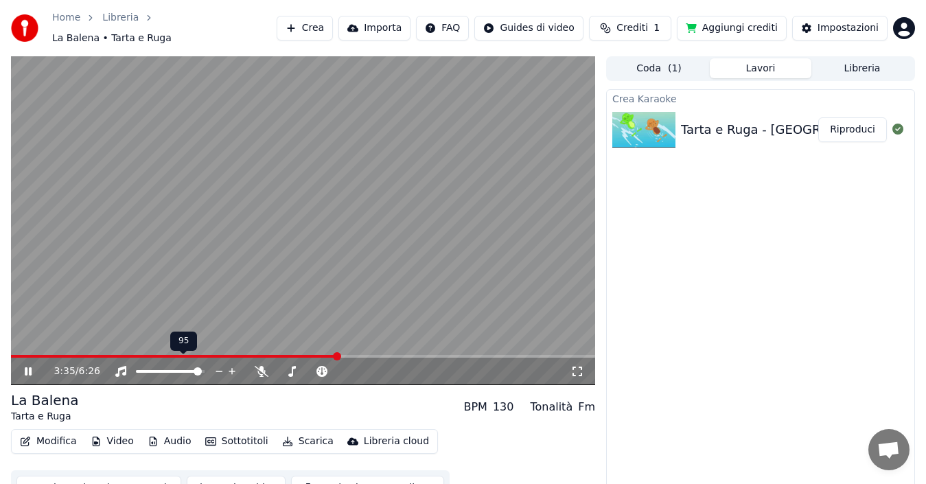
click at [139, 370] on span at bounding box center [168, 371] width 65 height 3
click at [204, 367] on span at bounding box center [200, 371] width 8 height 8
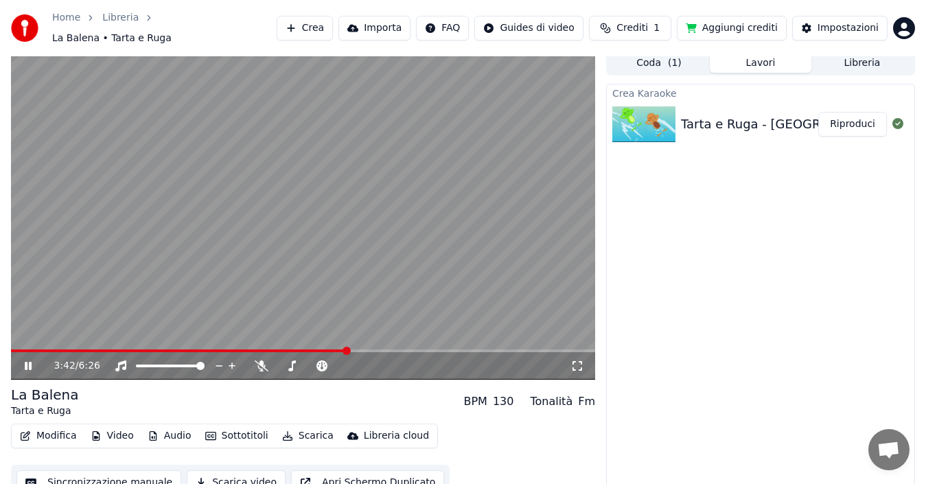
scroll to position [15, 0]
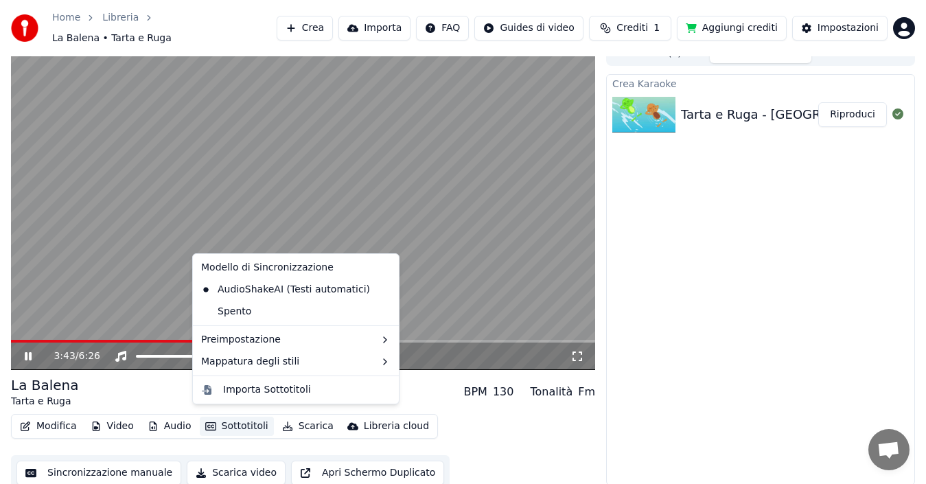
click at [222, 419] on button "Sottotitoli" at bounding box center [237, 426] width 74 height 19
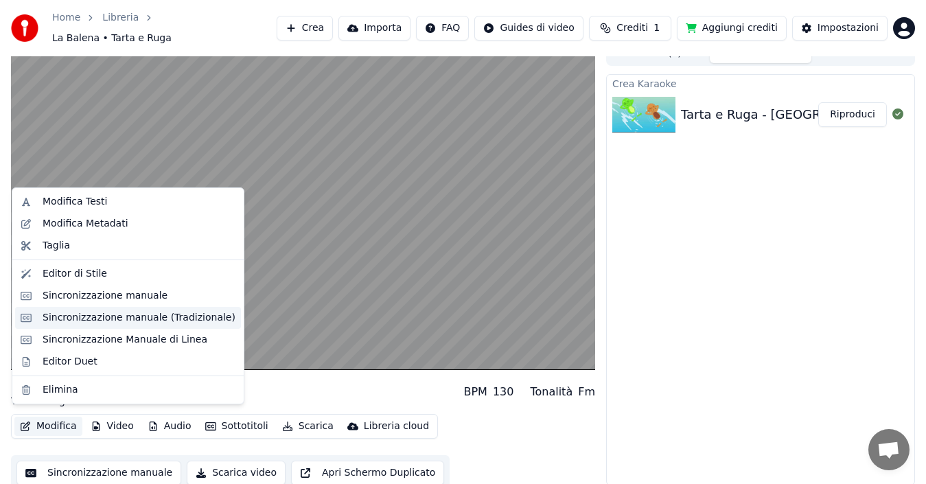
click at [84, 318] on div "Sincronizzazione manuale (Tradizionale)" at bounding box center [139, 318] width 193 height 14
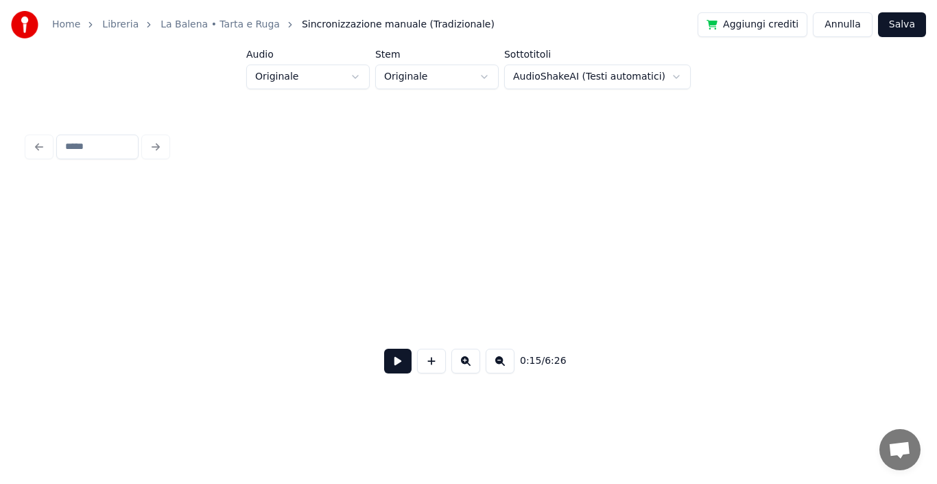
scroll to position [0, 2111]
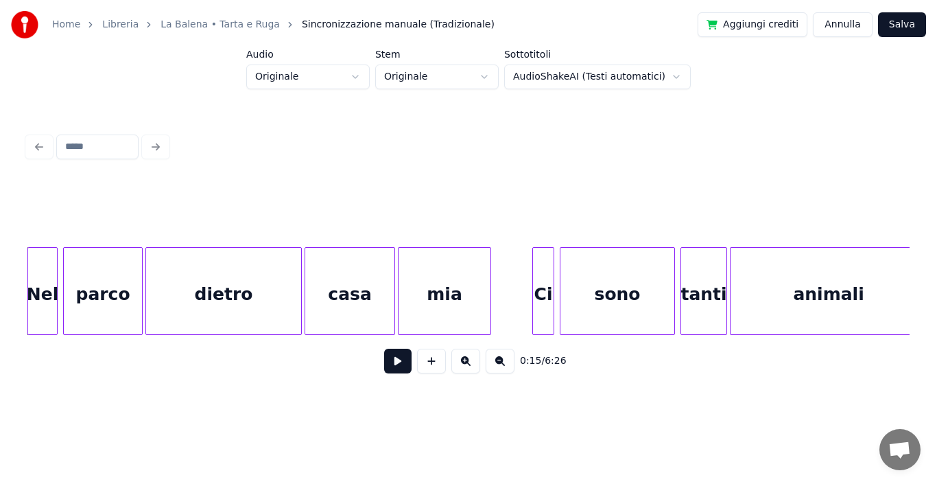
click at [399, 368] on button at bounding box center [397, 361] width 27 height 25
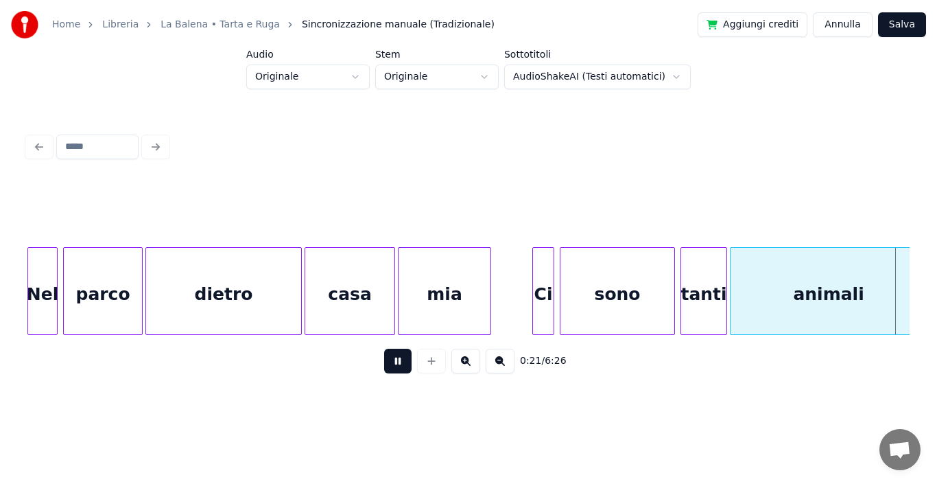
scroll to position [0, 2995]
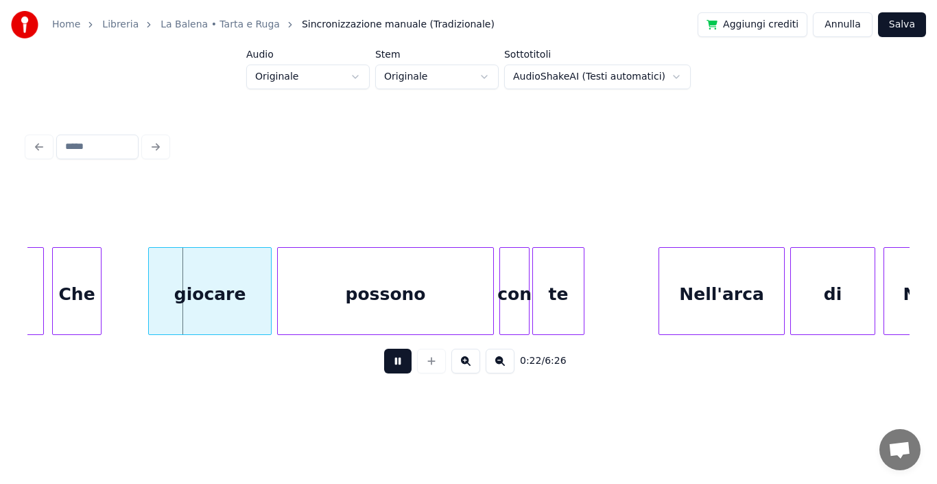
click at [899, 27] on button "Salva" at bounding box center [902, 24] width 48 height 25
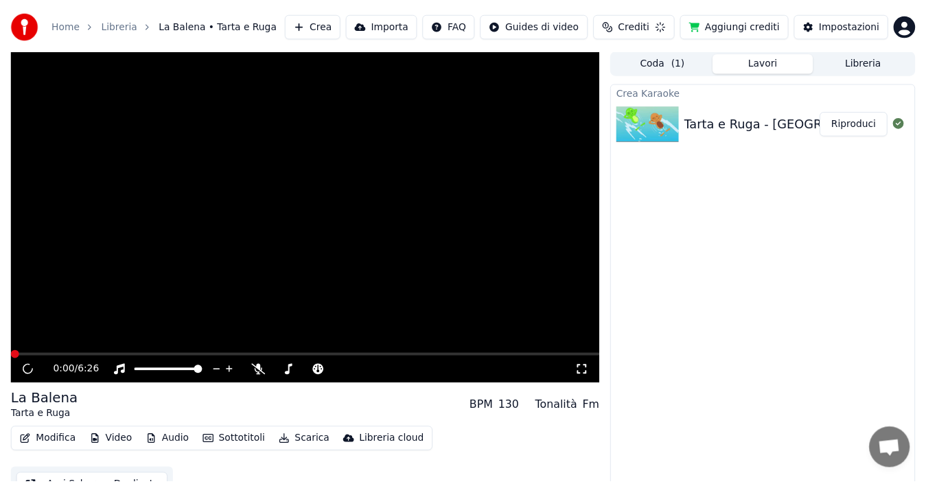
scroll to position [10, 0]
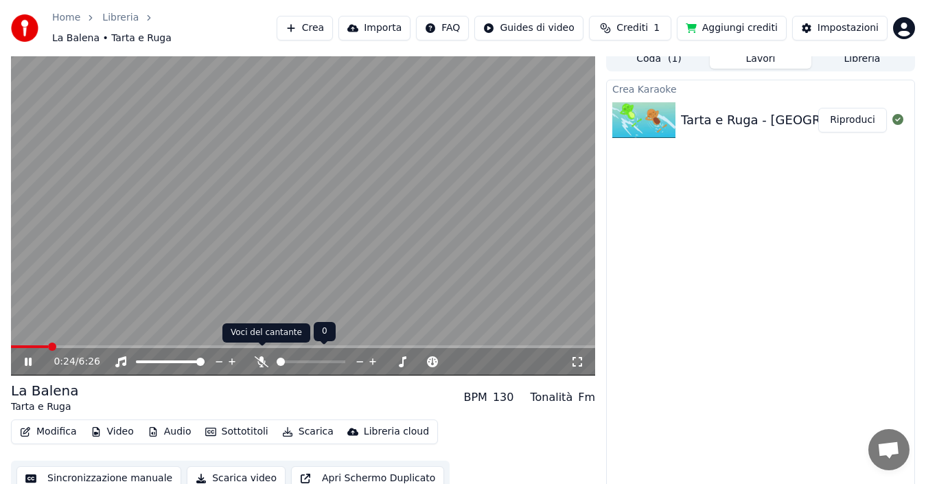
click at [258, 356] on icon at bounding box center [262, 361] width 14 height 11
click at [792, 328] on div "Crea Karaoke Tarta e Ruga - La Balena Riproduci" at bounding box center [760, 285] width 309 height 411
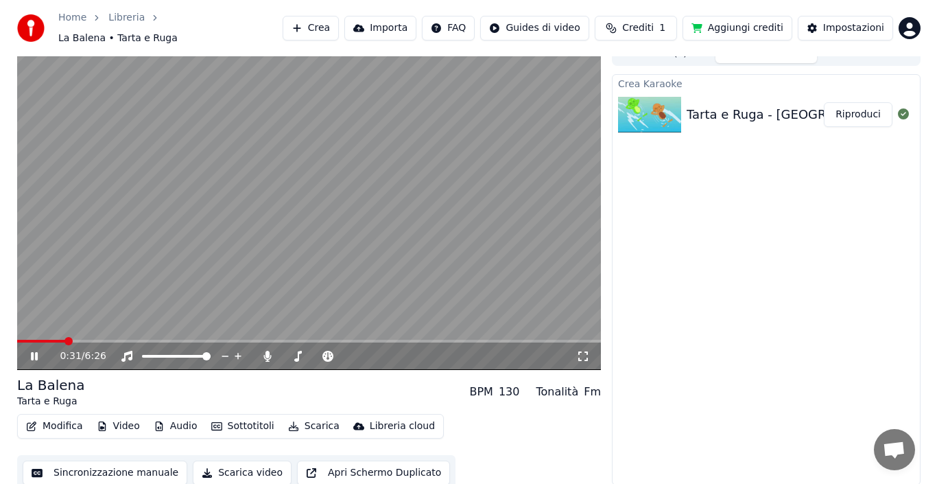
scroll to position [0, 0]
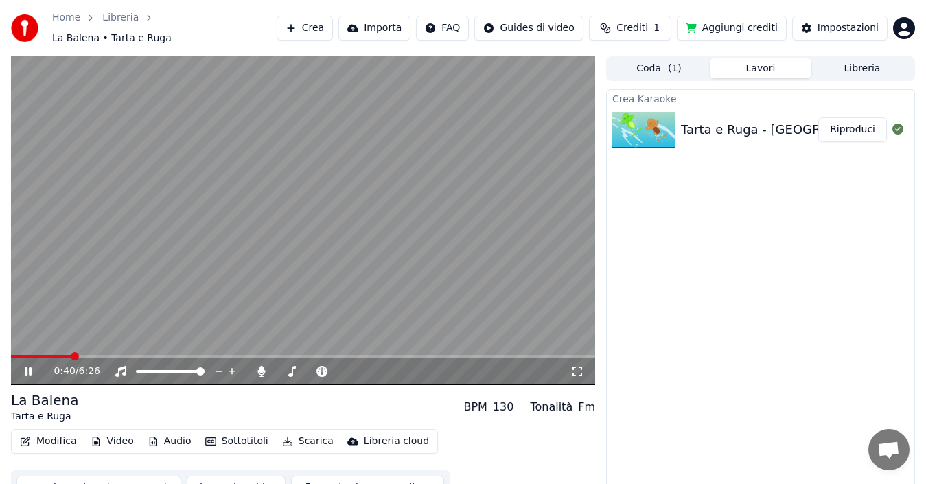
click at [659, 62] on button "Coda ( 1 )" at bounding box center [659, 68] width 102 height 20
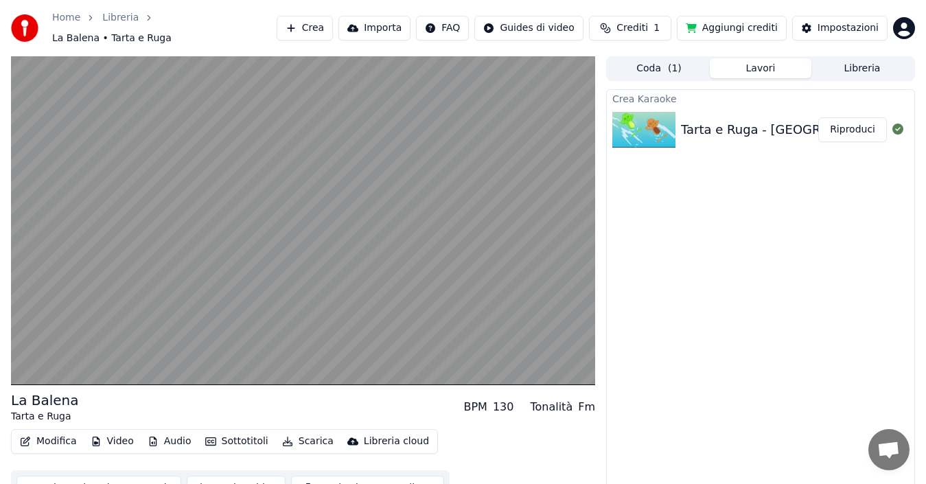
click at [777, 61] on button "Lavori" at bounding box center [761, 68] width 102 height 20
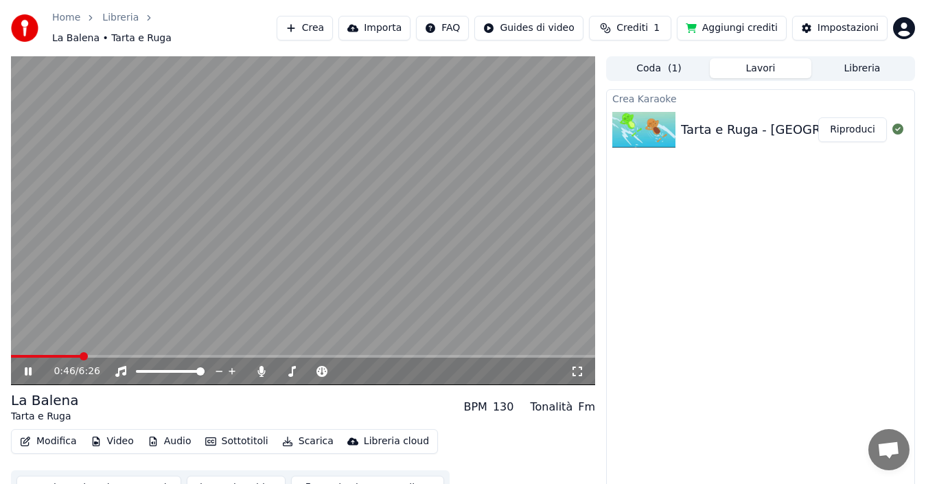
click at [103, 25] on link "Libreria" at bounding box center [120, 18] width 36 height 14
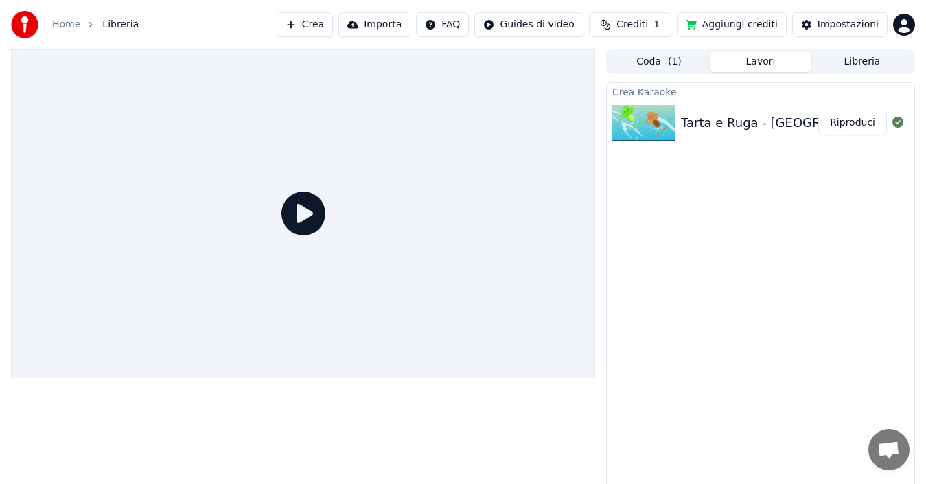
click at [326, 27] on button "Crea" at bounding box center [305, 24] width 56 height 25
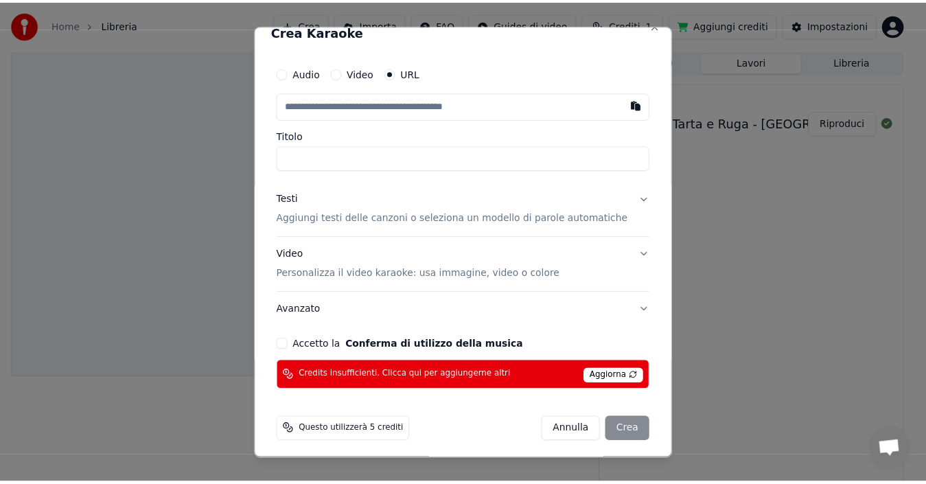
scroll to position [21, 0]
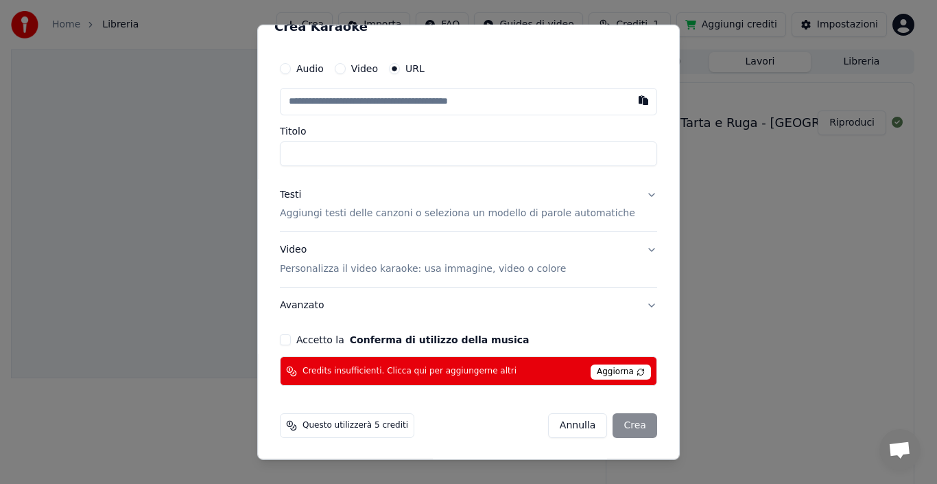
click at [607, 374] on span "Aggiorna" at bounding box center [621, 371] width 60 height 15
click at [552, 428] on button "Annulla" at bounding box center [578, 425] width 60 height 25
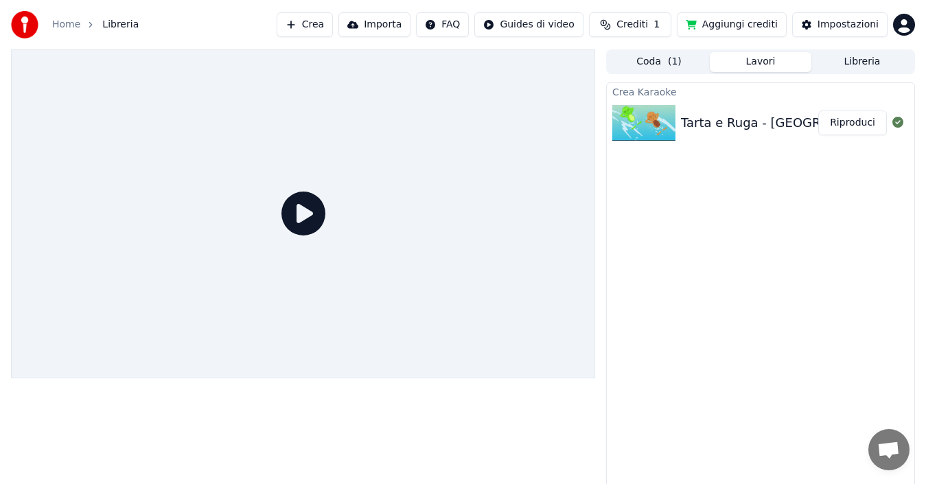
click at [740, 25] on button "Aggiungi crediti" at bounding box center [732, 24] width 110 height 25
